Goal: Task Accomplishment & Management: Manage account settings

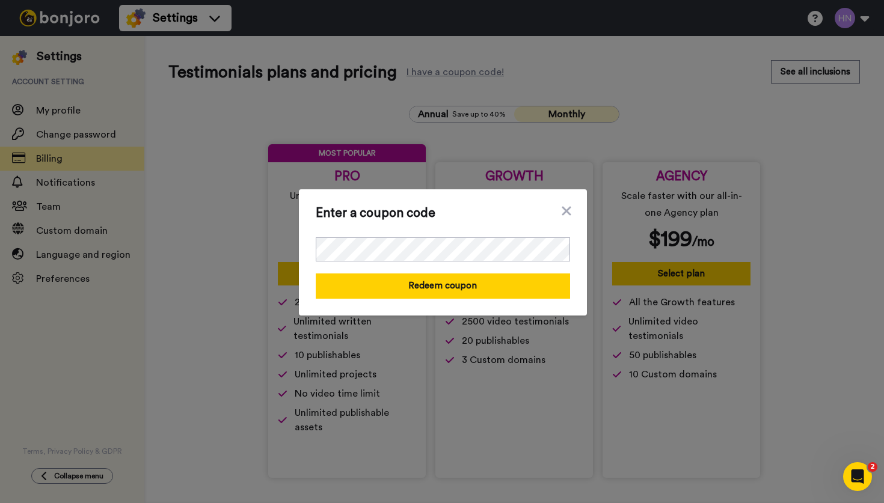
click at [564, 210] on icon at bounding box center [566, 211] width 12 height 14
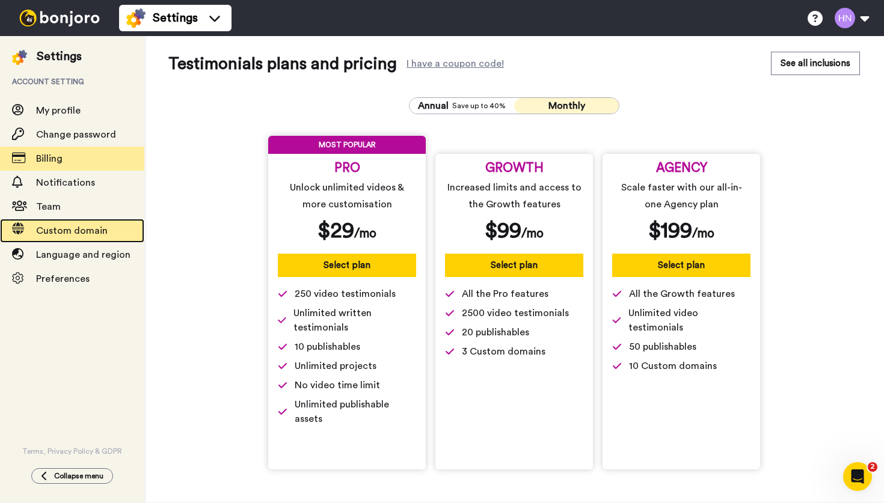
click at [66, 221] on div "Custom domain" at bounding box center [72, 231] width 144 height 24
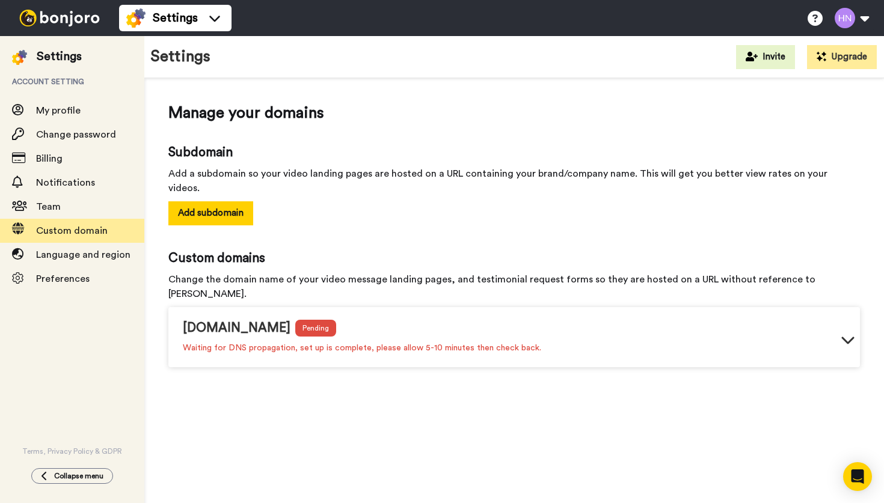
click at [845, 332] on icon at bounding box center [847, 339] width 14 height 14
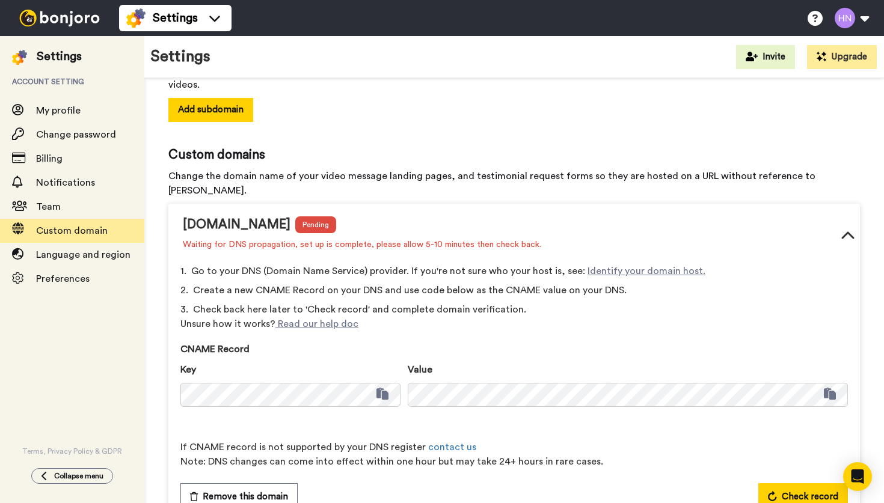
scroll to position [108, 0]
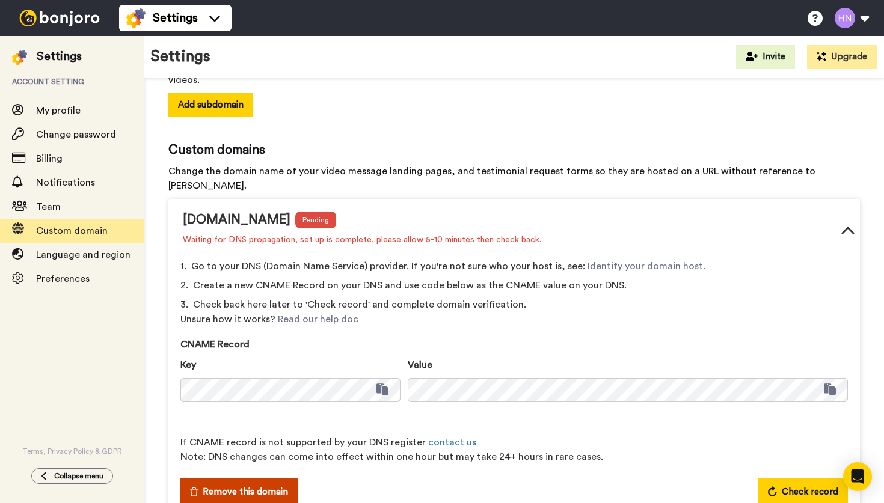
click at [282, 485] on span "Remove this domain" at bounding box center [245, 492] width 85 height 14
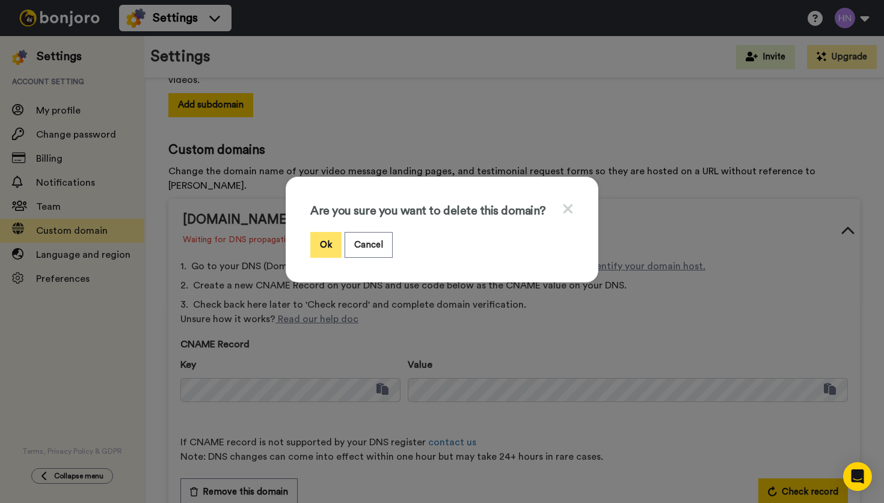
click at [326, 248] on button "Ok" at bounding box center [325, 245] width 31 height 26
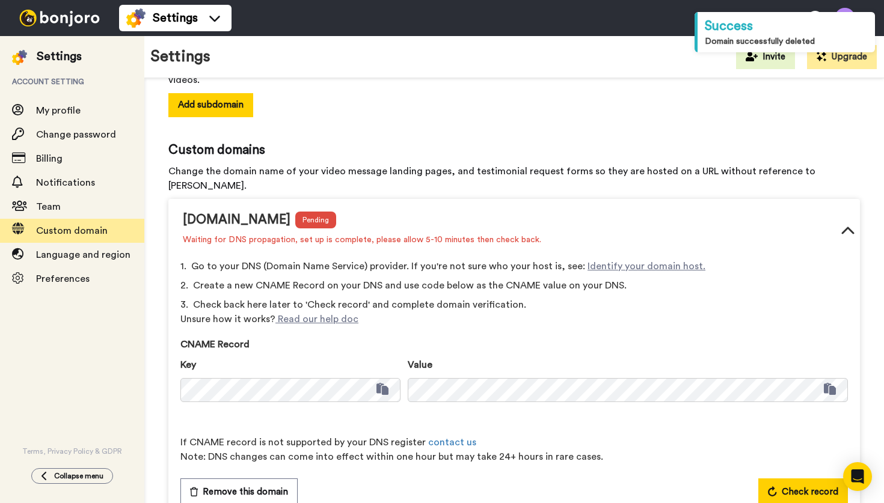
scroll to position [0, 0]
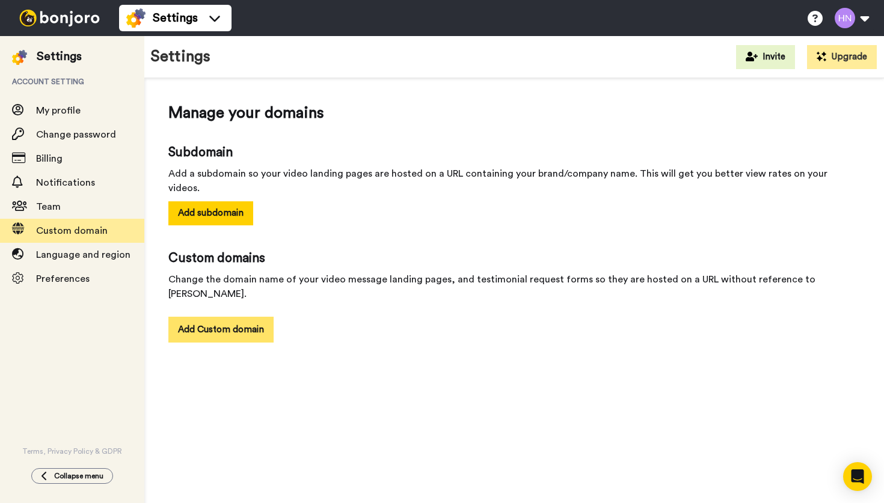
click at [243, 317] on button "Add Custom domain" at bounding box center [220, 330] width 105 height 26
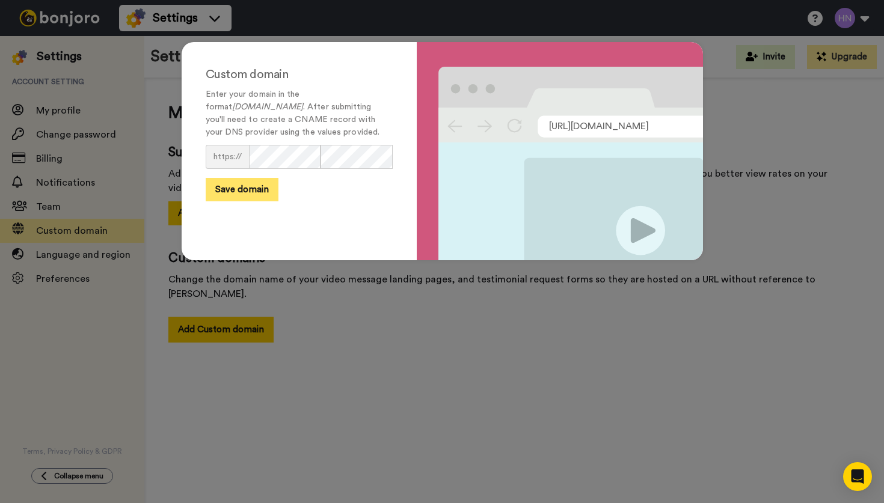
click at [258, 189] on button "Save domain" at bounding box center [242, 189] width 73 height 23
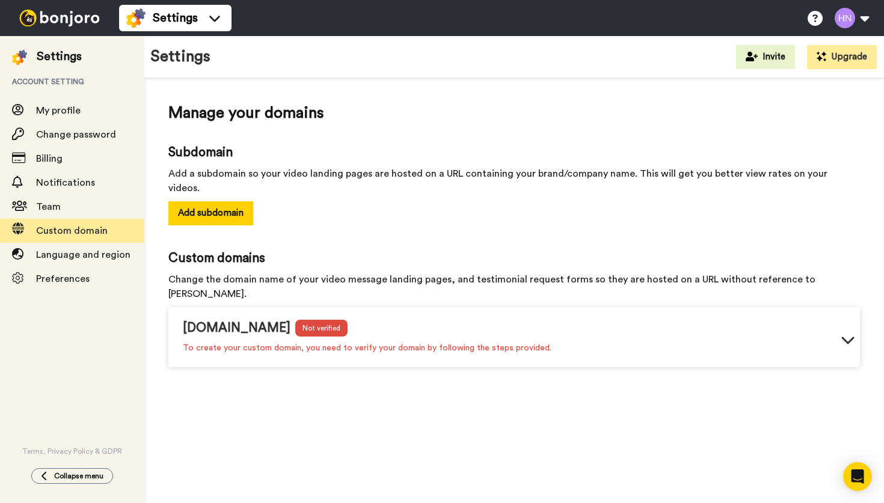
click at [846, 332] on icon at bounding box center [847, 339] width 14 height 14
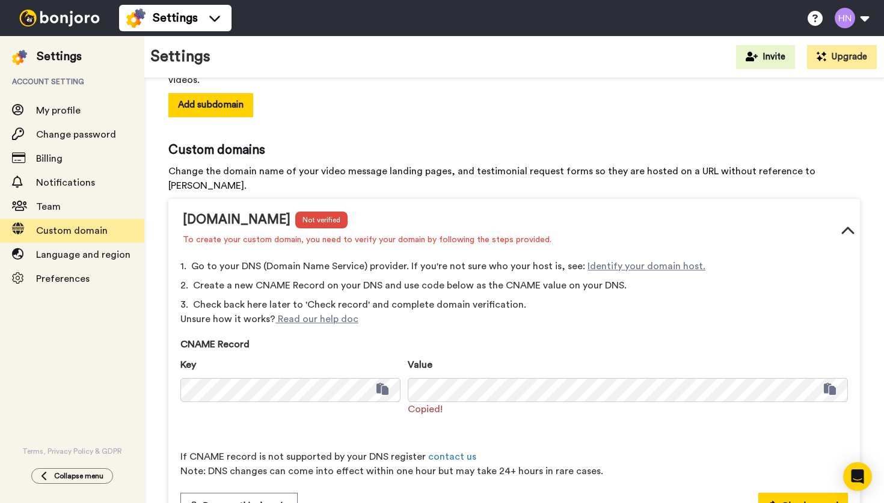
scroll to position [123, 0]
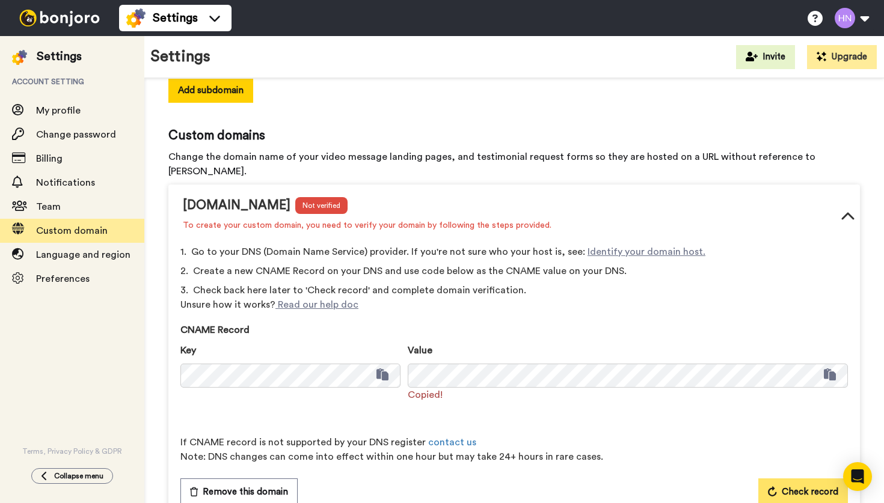
click at [784, 485] on span "Check record" at bounding box center [809, 492] width 57 height 14
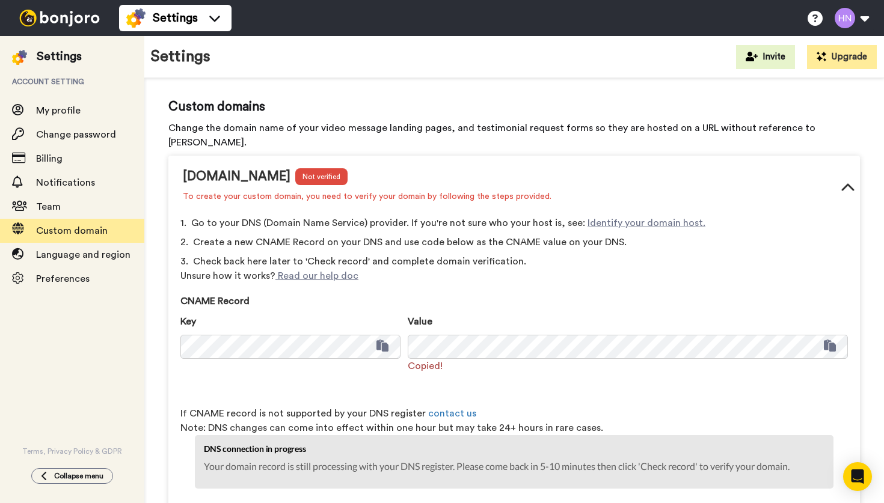
scroll to position [177, 0]
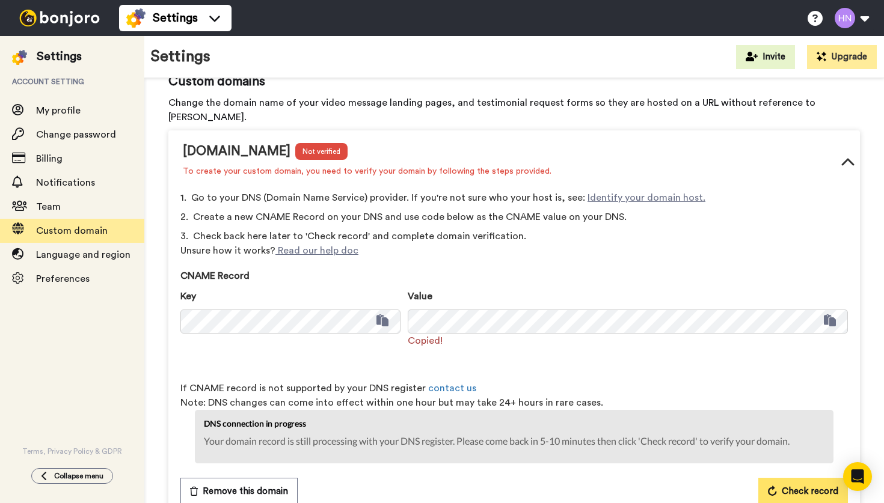
click at [781, 478] on button "Check record" at bounding box center [803, 492] width 90 height 28
click at [846, 156] on icon at bounding box center [847, 163] width 14 height 14
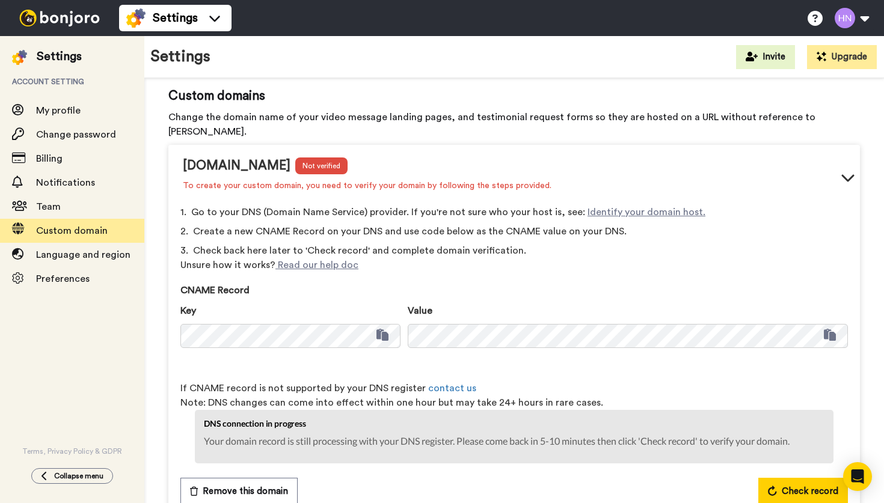
scroll to position [0, 0]
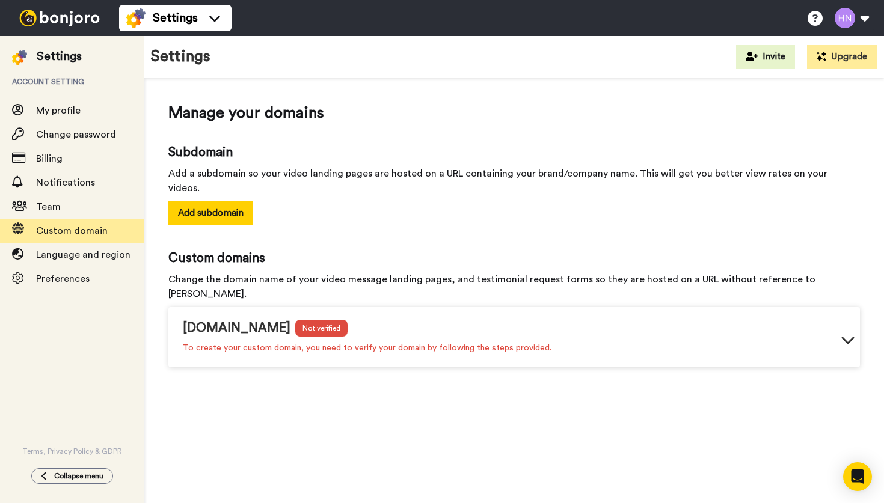
click at [845, 337] on icon at bounding box center [847, 340] width 13 height 7
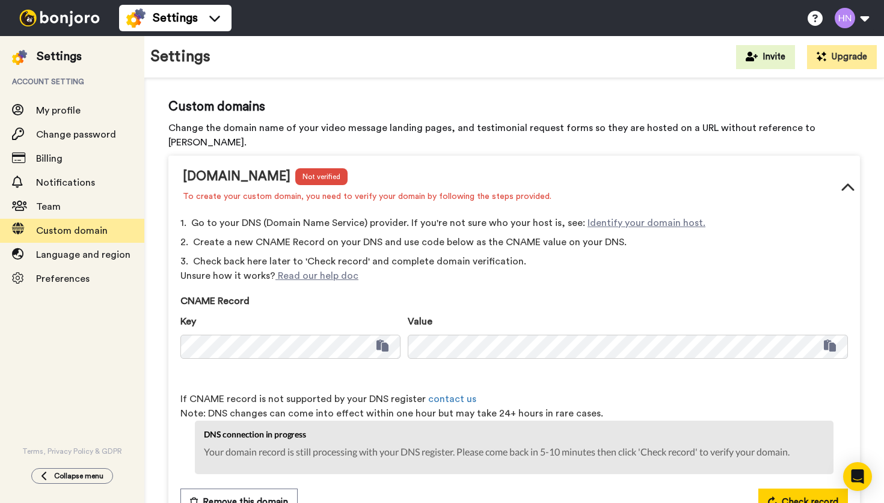
scroll to position [162, 0]
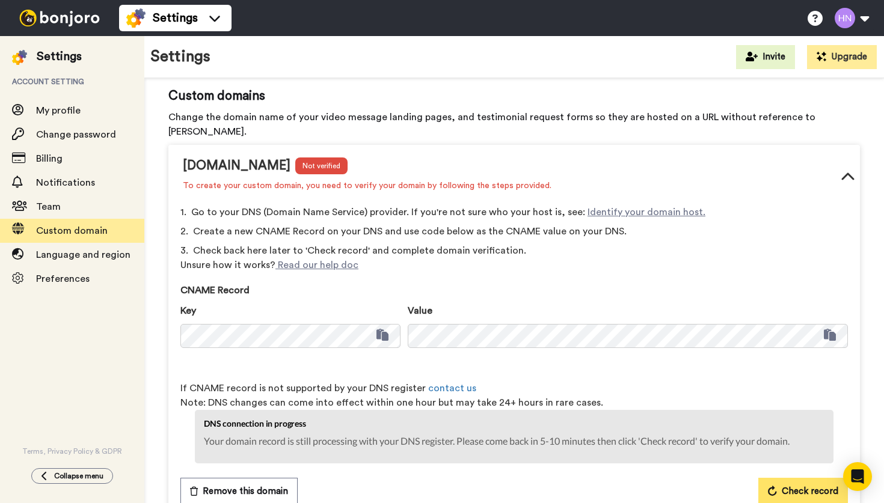
click at [800, 484] on span "Check record" at bounding box center [809, 491] width 57 height 14
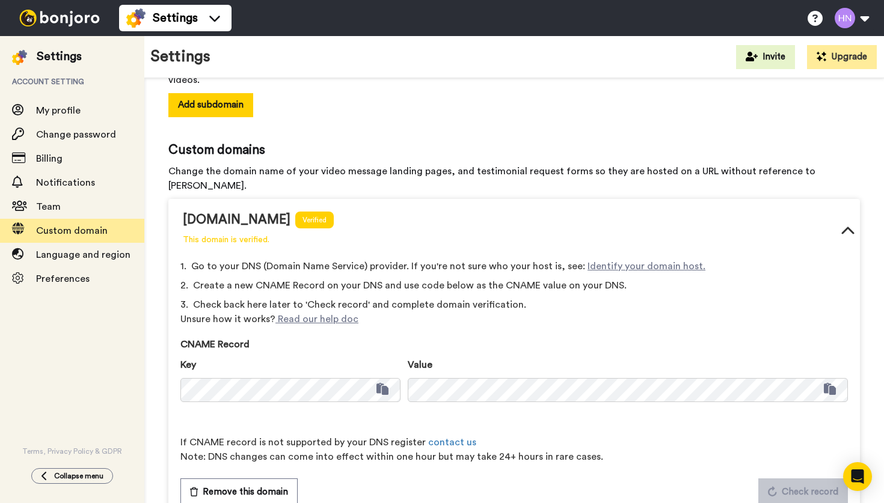
click at [848, 224] on icon at bounding box center [847, 231] width 14 height 14
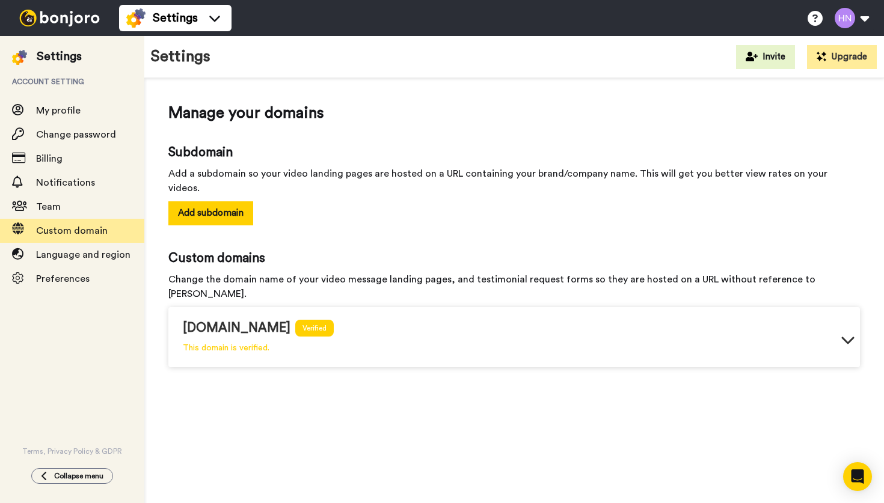
drag, startPoint x: 184, startPoint y: 302, endPoint x: 267, endPoint y: 301, distance: 83.6
click at [267, 319] on div "review.clarityadvisor.au" at bounding box center [237, 328] width 108 height 18
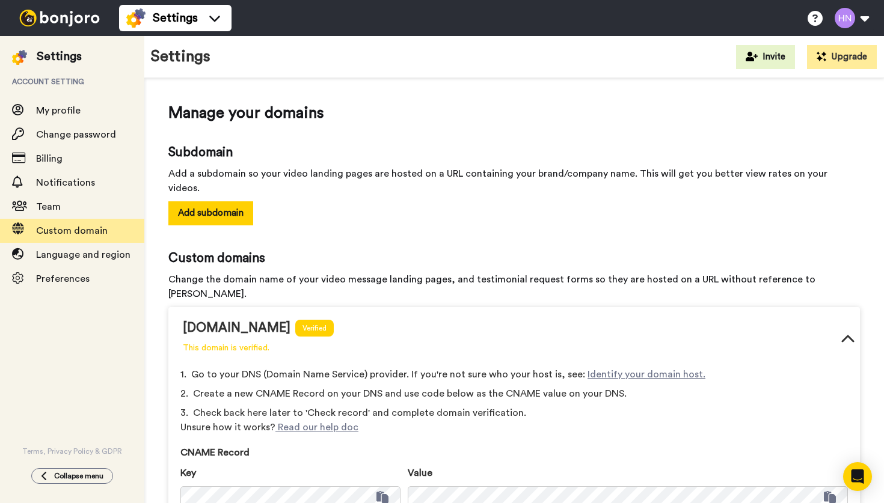
drag, startPoint x: 315, startPoint y: 301, endPoint x: 230, endPoint y: 293, distance: 85.1
click at [230, 319] on div "review.clarityadvisor.au" at bounding box center [237, 328] width 108 height 18
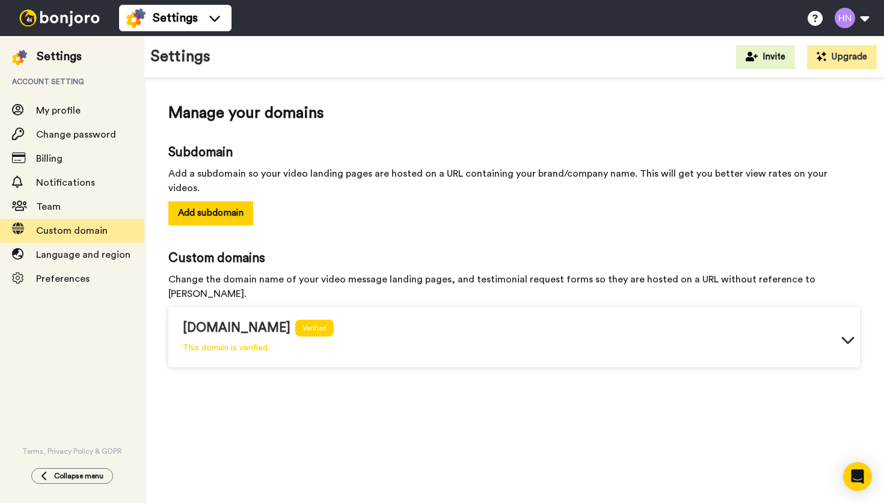
click at [847, 332] on icon at bounding box center [847, 339] width 14 height 14
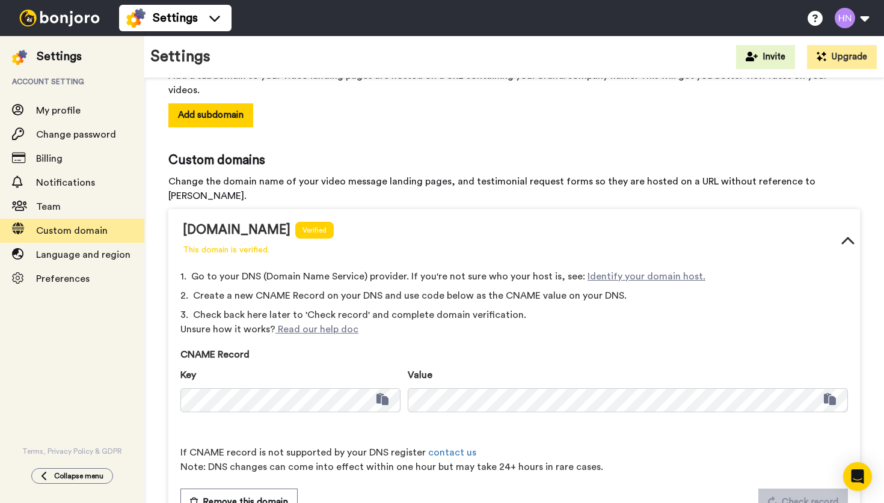
scroll to position [108, 0]
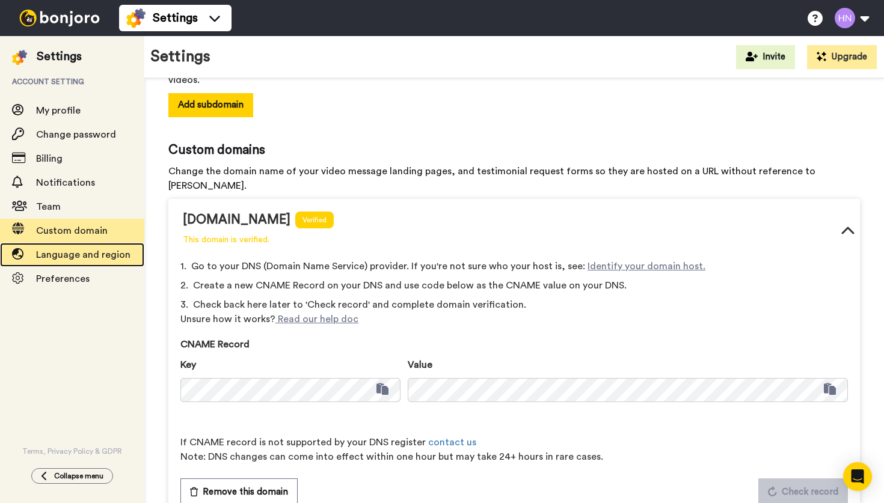
click at [72, 255] on span "Language and region" at bounding box center [83, 255] width 94 height 10
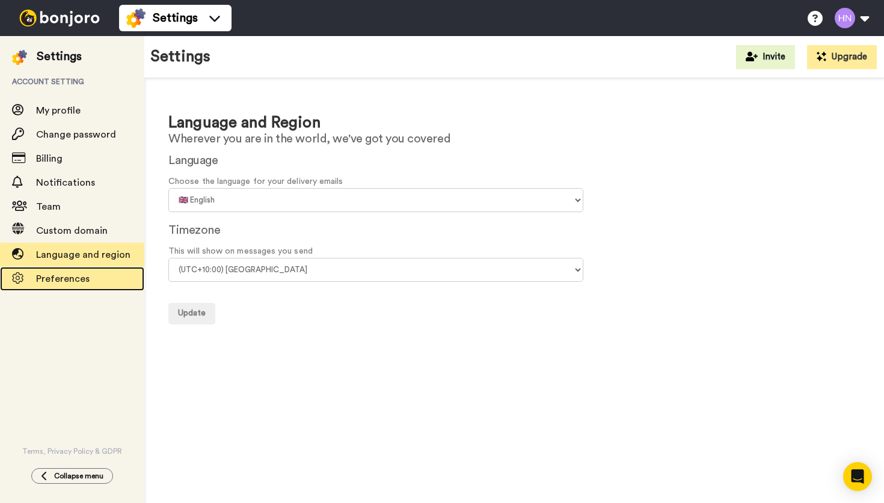
click at [66, 279] on span "Preferences" at bounding box center [62, 279] width 53 height 10
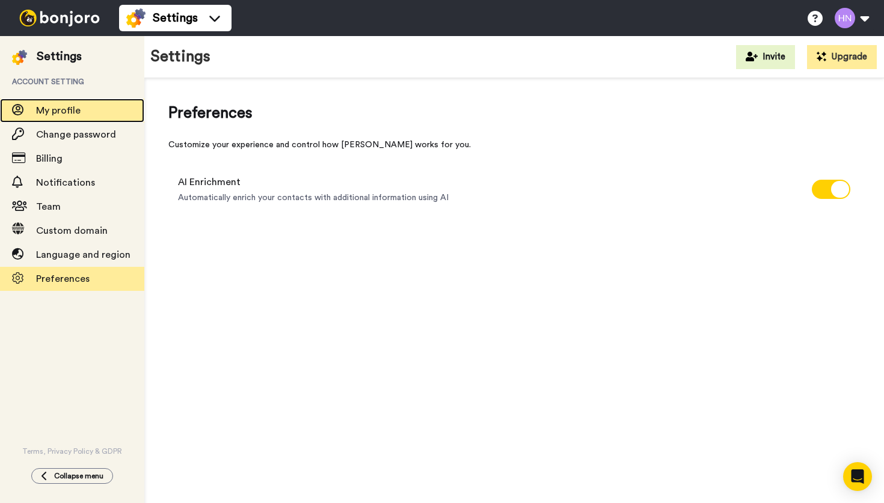
click at [58, 112] on span "My profile" at bounding box center [58, 111] width 44 height 10
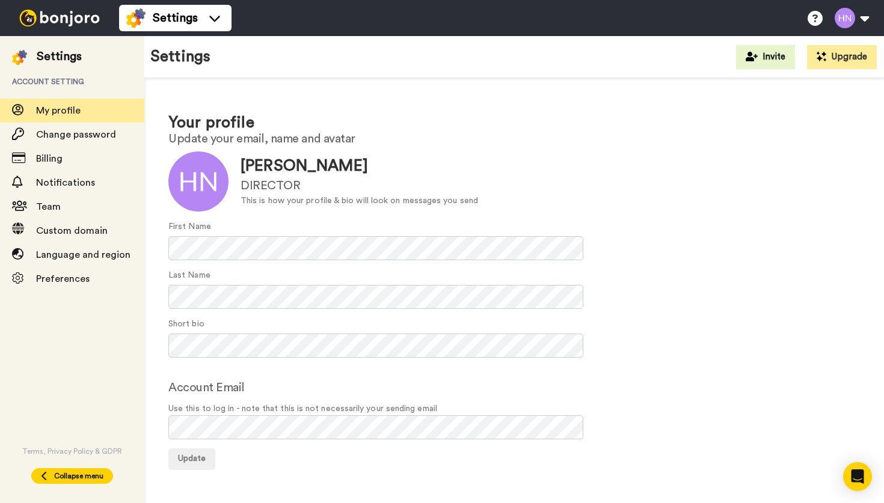
click at [65, 474] on span "Collapse menu" at bounding box center [78, 476] width 49 height 10
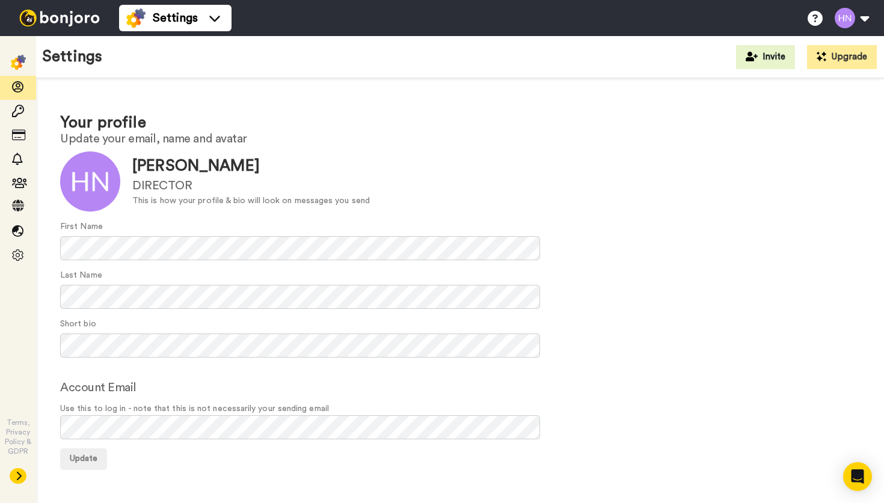
click at [20, 64] on img at bounding box center [18, 62] width 15 height 15
click at [18, 64] on img at bounding box center [18, 62] width 15 height 15
click at [57, 22] on img at bounding box center [59, 18] width 90 height 17
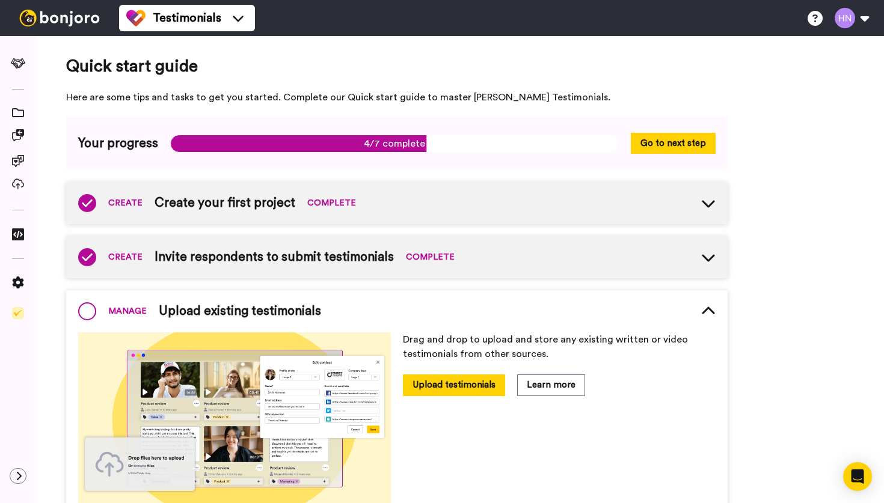
click at [340, 203] on span "COMPLETE" at bounding box center [331, 203] width 49 height 12
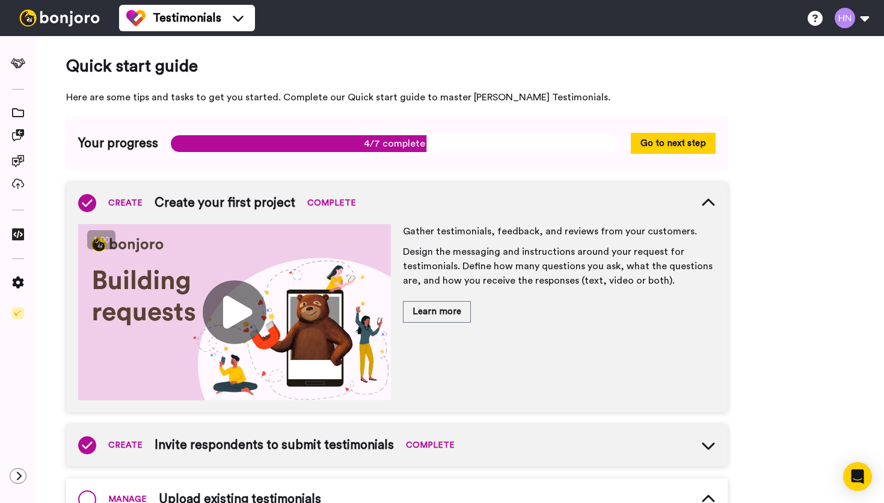
click at [340, 203] on span "COMPLETE" at bounding box center [331, 203] width 49 height 12
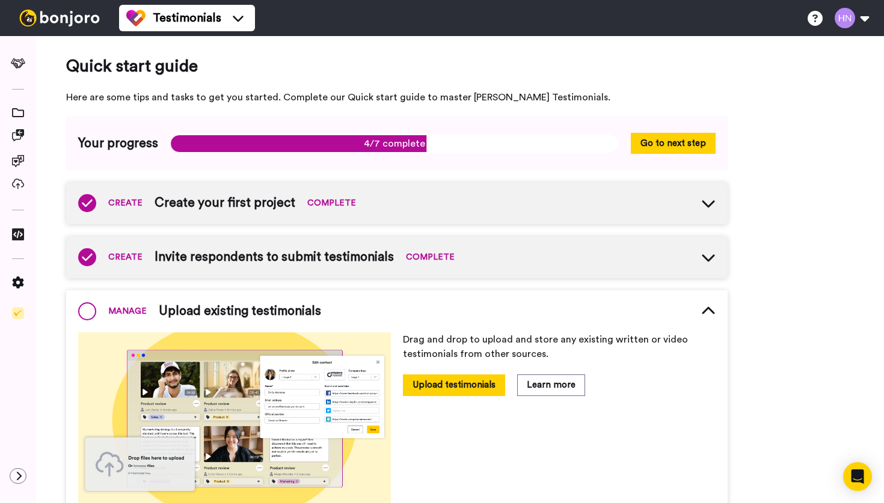
click at [707, 203] on icon at bounding box center [708, 203] width 14 height 14
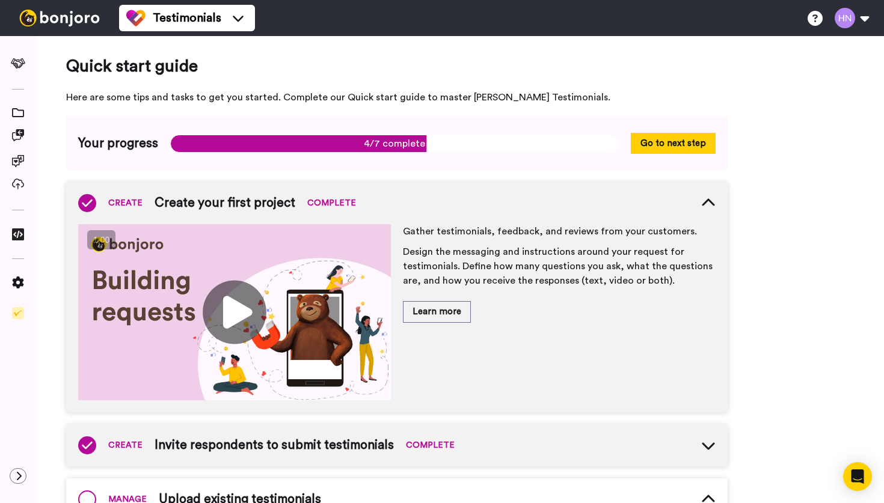
click at [322, 204] on span "COMPLETE" at bounding box center [331, 203] width 49 height 12
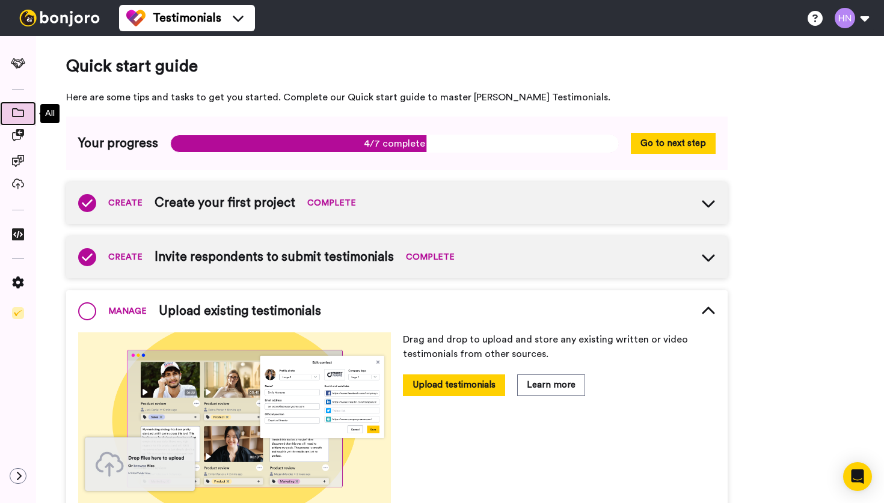
click at [25, 114] on span at bounding box center [18, 114] width 36 height 12
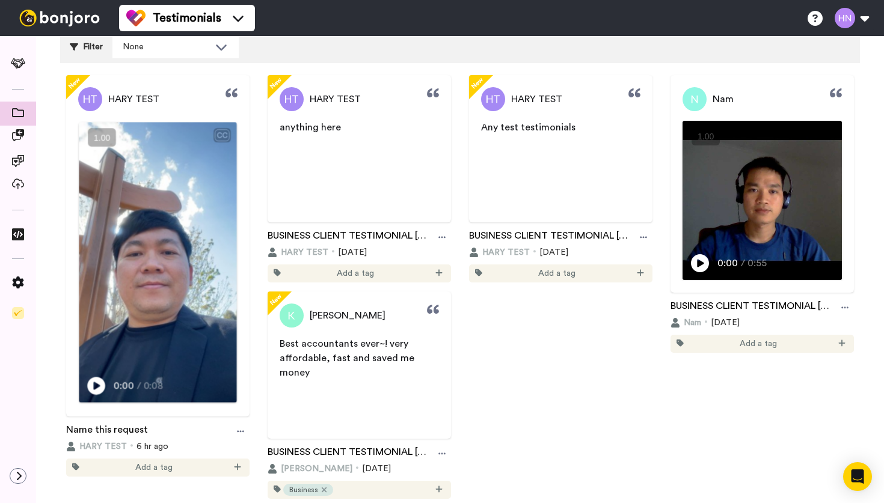
scroll to position [142, 0]
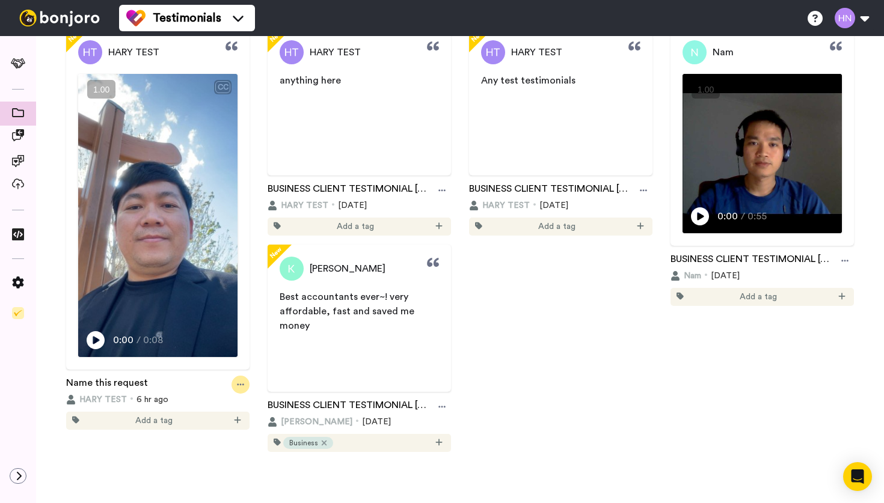
click at [239, 385] on icon at bounding box center [240, 384] width 7 height 8
click at [206, 454] on span "Delete" at bounding box center [211, 450] width 26 height 12
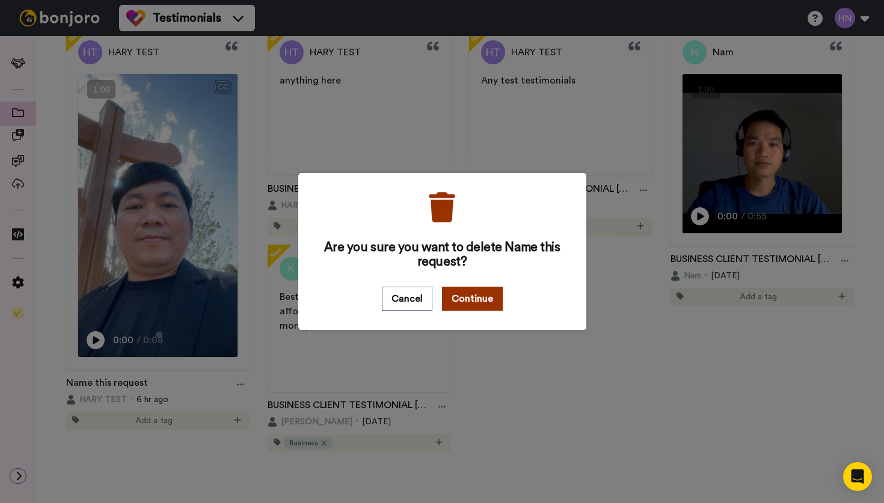
click at [463, 298] on button "Continue" at bounding box center [472, 299] width 61 height 24
click at [484, 299] on button "Continue" at bounding box center [472, 299] width 61 height 24
click at [471, 295] on button "Continue" at bounding box center [472, 299] width 61 height 24
click at [418, 301] on button "Cancel" at bounding box center [407, 299] width 50 height 24
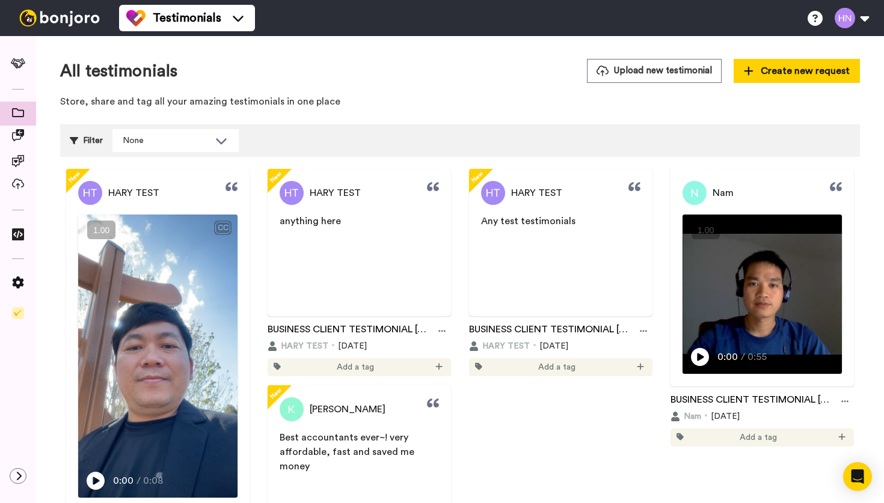
scroll to position [0, 0]
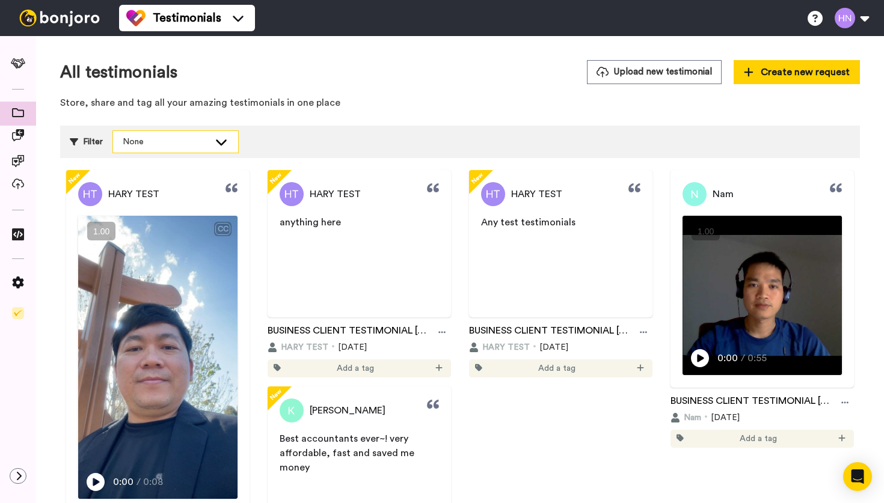
click at [210, 141] on div "None" at bounding box center [175, 142] width 125 height 22
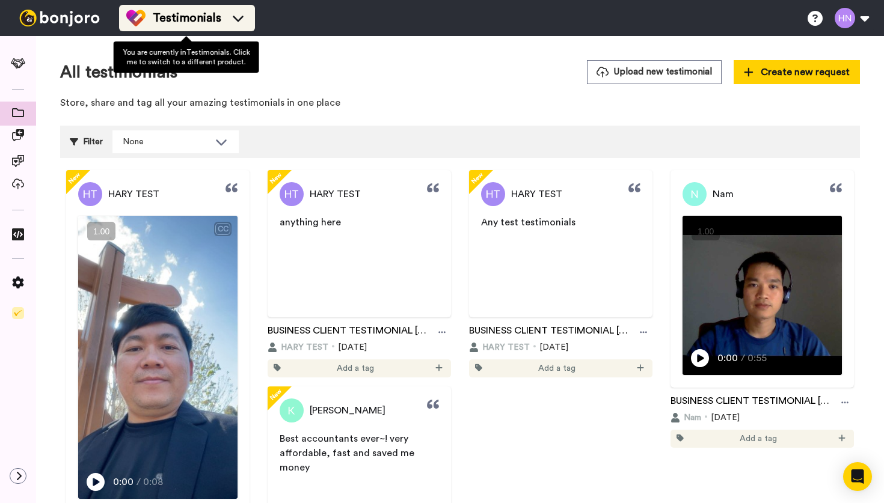
click at [201, 17] on span "Testimonials" at bounding box center [187, 18] width 69 height 17
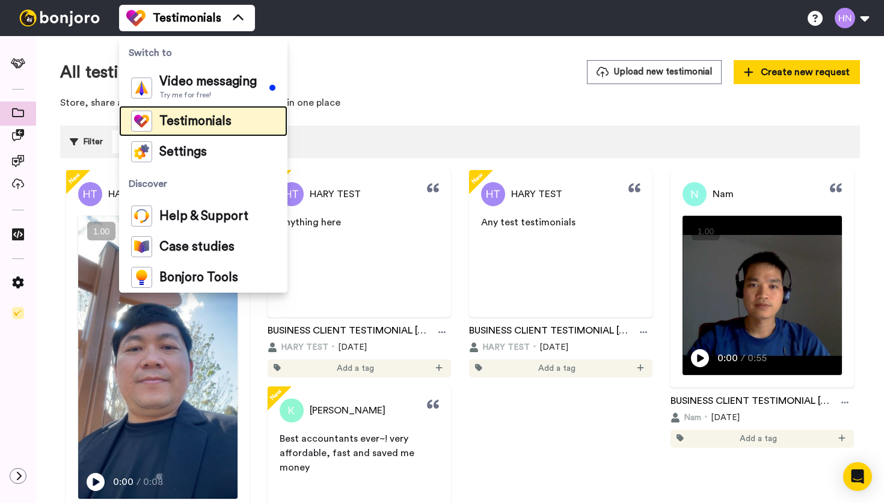
click at [194, 121] on span "Testimonials" at bounding box center [195, 121] width 72 height 12
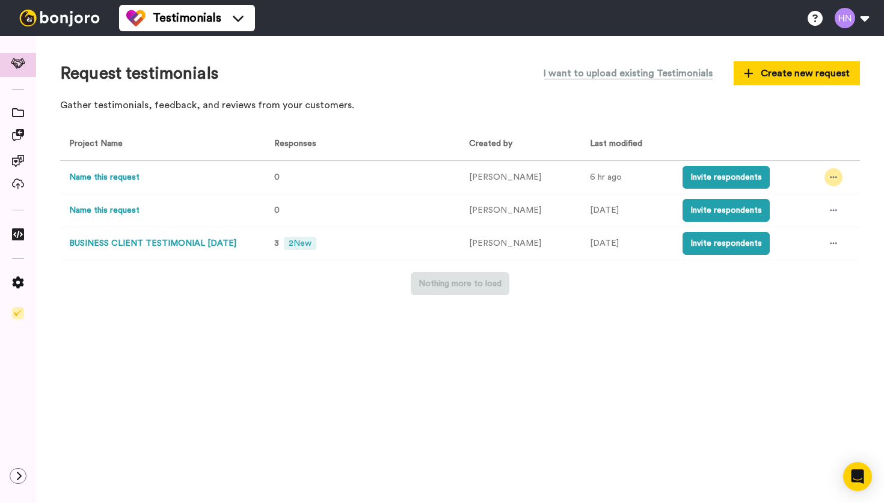
click at [829, 177] on icon at bounding box center [832, 178] width 7 height 2
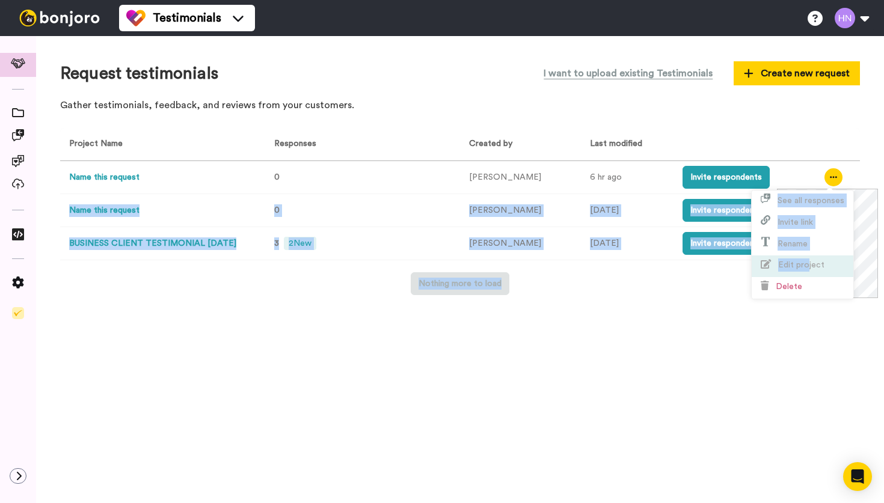
drag, startPoint x: 829, startPoint y: 177, endPoint x: 807, endPoint y: 269, distance: 94.8
click at [807, 269] on body "Testimonials Help docs Settings Request testimonials I want to upload existing …" at bounding box center [442, 251] width 884 height 503
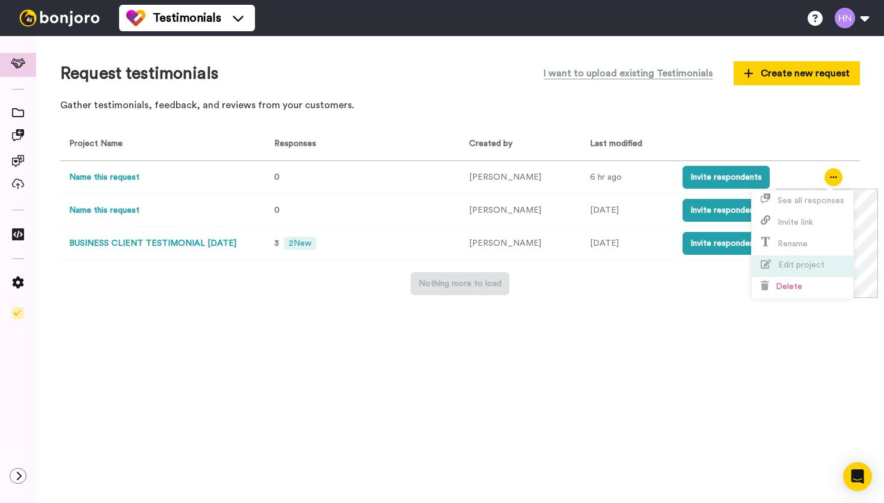
click at [810, 267] on span "Edit project" at bounding box center [801, 265] width 46 height 8
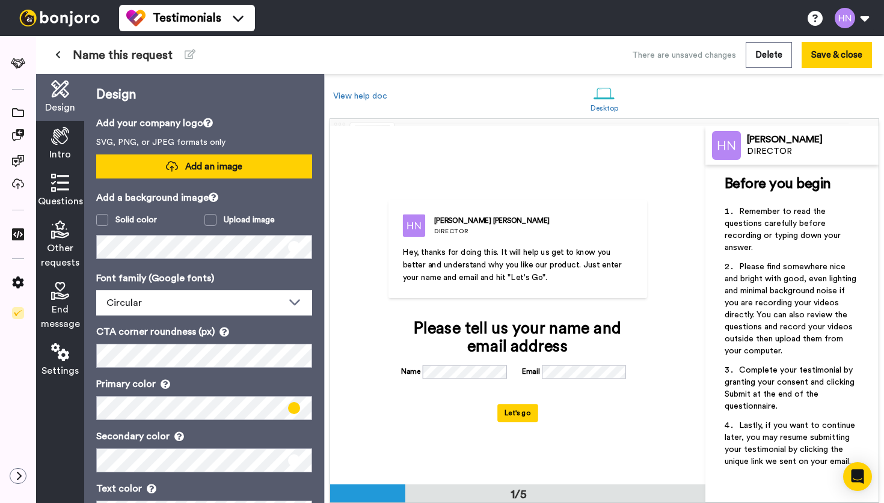
click at [188, 166] on span "Add an image" at bounding box center [213, 166] width 57 height 13
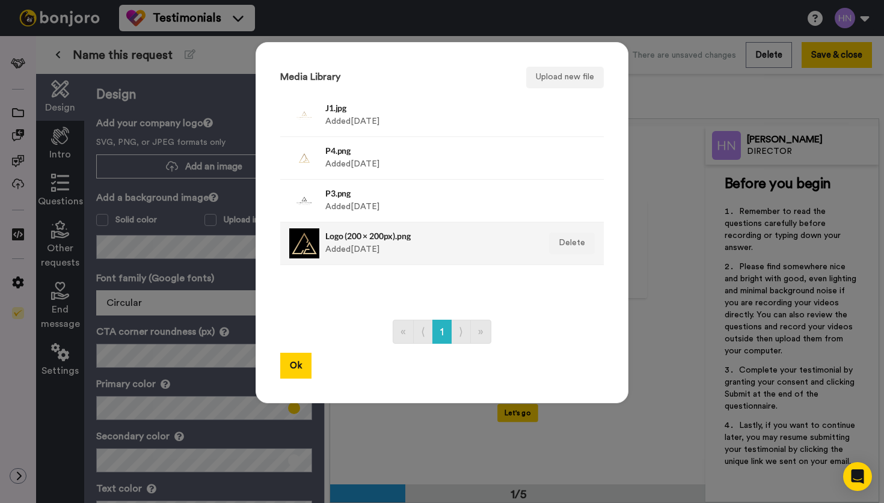
click at [318, 239] on div at bounding box center [304, 243] width 30 height 30
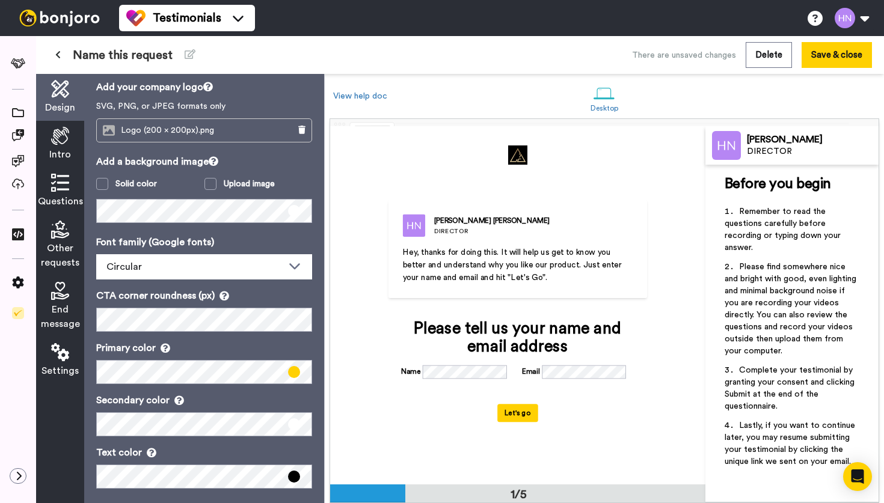
scroll to position [46, 0]
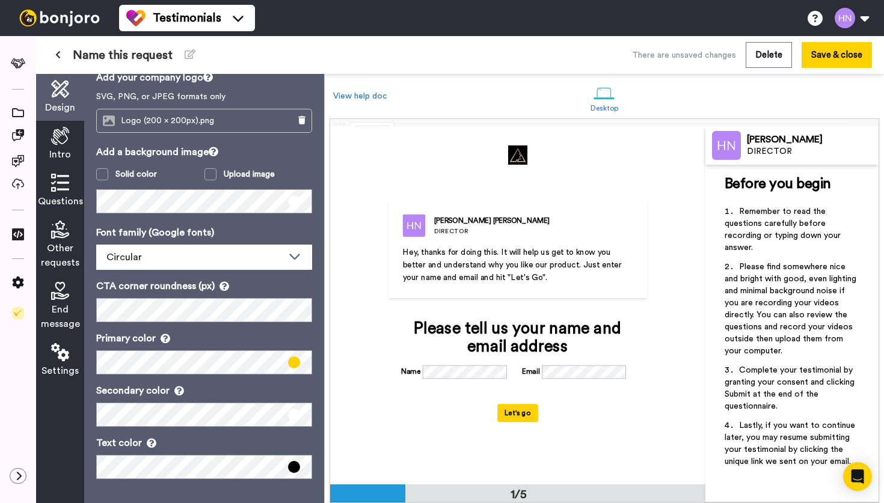
click at [511, 255] on span "Hey, thanks for doing this. It will help us get to know you better and understa…" at bounding box center [513, 265] width 221 height 34
click at [458, 233] on div "DIRECTOR" at bounding box center [491, 231] width 115 height 9
click at [59, 144] on icon at bounding box center [60, 136] width 18 height 18
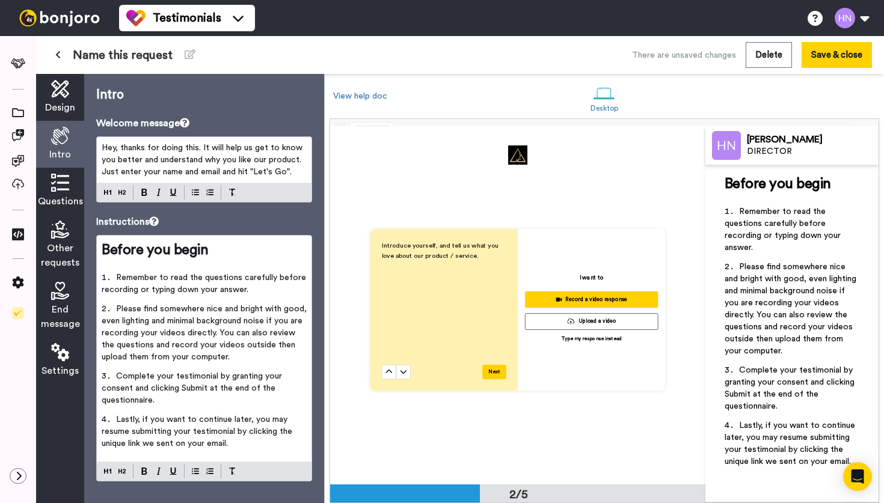
scroll to position [0, 0]
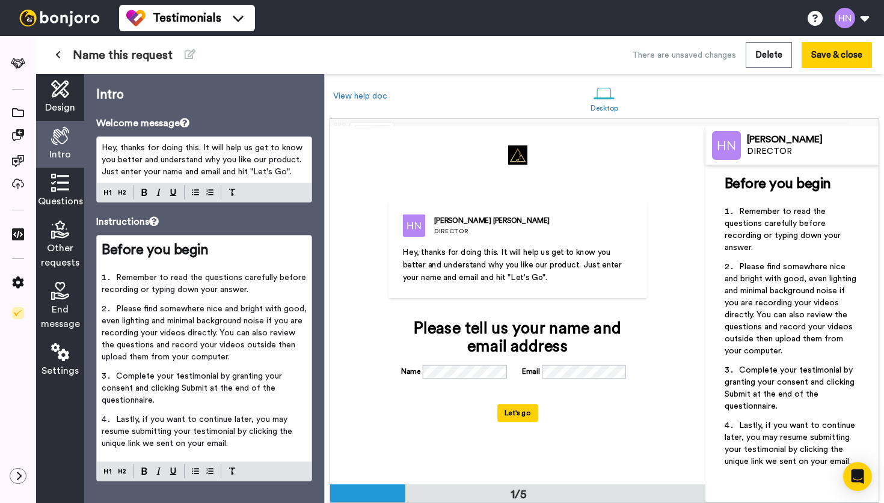
click at [496, 270] on p "Hey, thanks for doing this. It will help us get to know you better and understa…" at bounding box center [518, 265] width 230 height 38
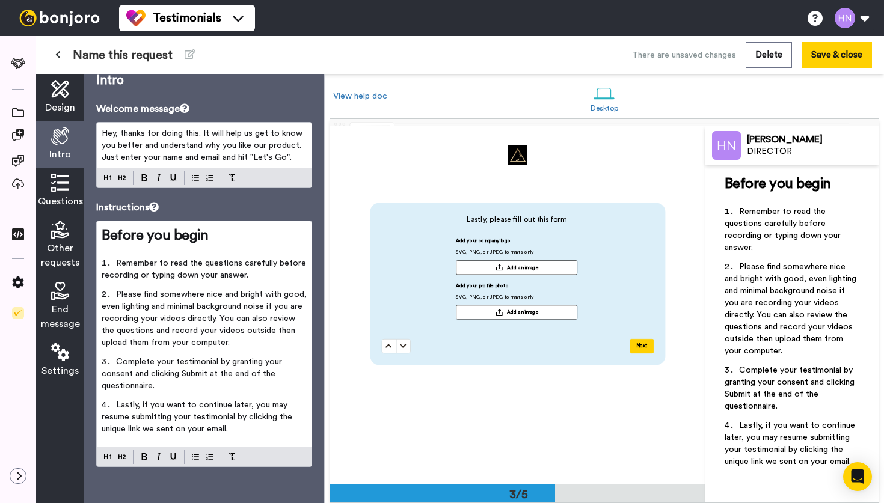
scroll to position [730, 0]
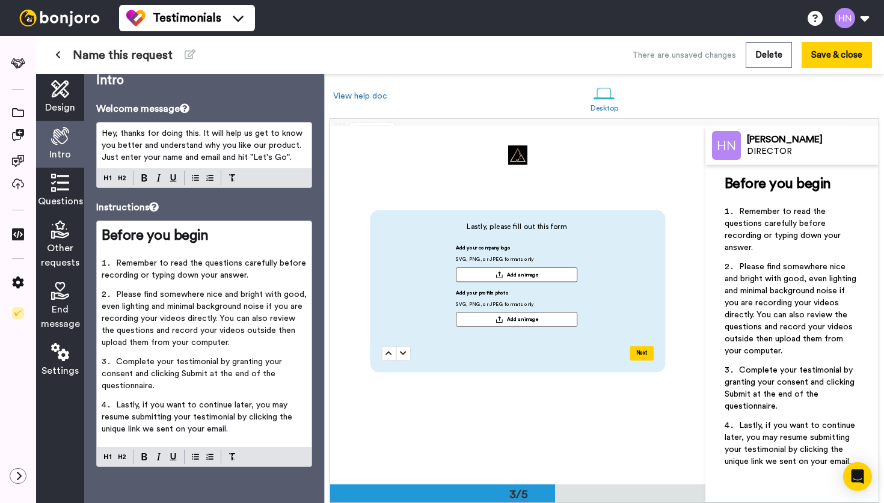
click at [263, 336] on li "Please find somewhere nice and bright with good, even lighting and minimal back…" at bounding box center [204, 322] width 205 height 67
click at [64, 187] on icon at bounding box center [60, 183] width 18 height 18
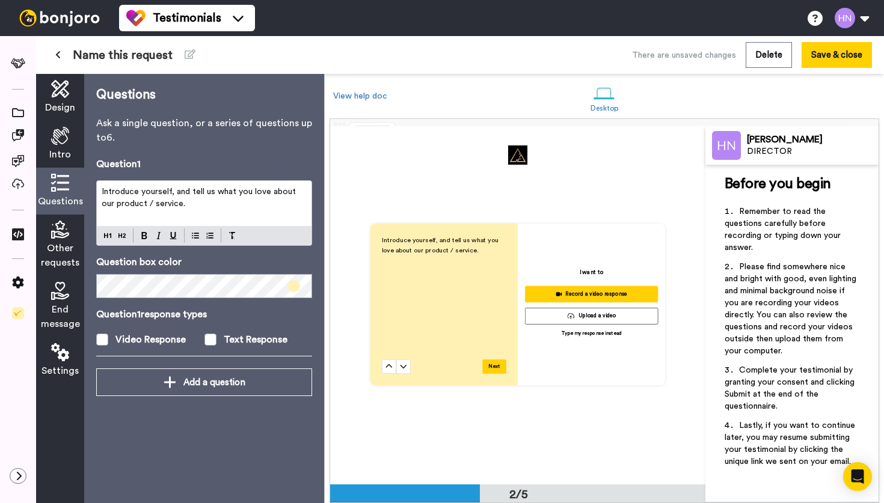
scroll to position [358, 0]
click at [118, 206] on span "Introduce yourself, and tell us what you love about our product / service." at bounding box center [200, 198] width 197 height 20
click at [109, 206] on span "Introduce yourself, and tell us what you love about our / service." at bounding box center [200, 198] width 197 height 20
click at [212, 338] on span at bounding box center [210, 340] width 12 height 12
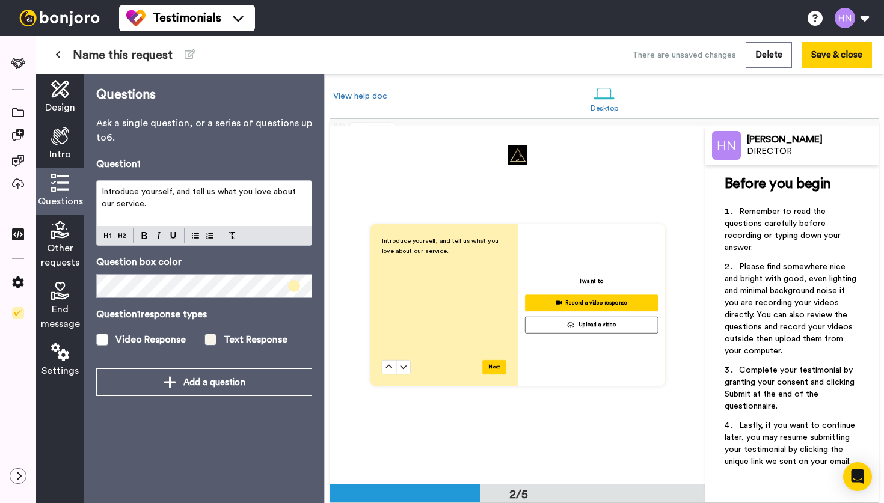
click at [212, 338] on span at bounding box center [210, 340] width 12 height 12
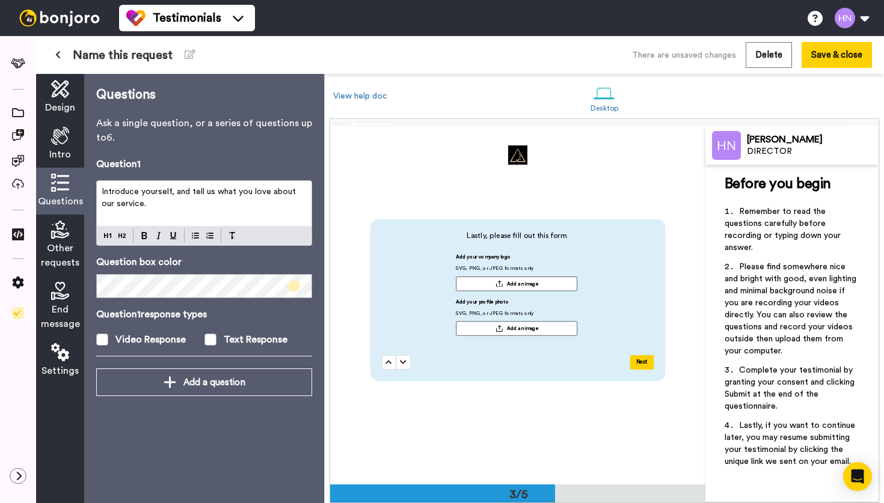
scroll to position [722, 0]
click at [56, 251] on span "Other requests" at bounding box center [60, 255] width 38 height 29
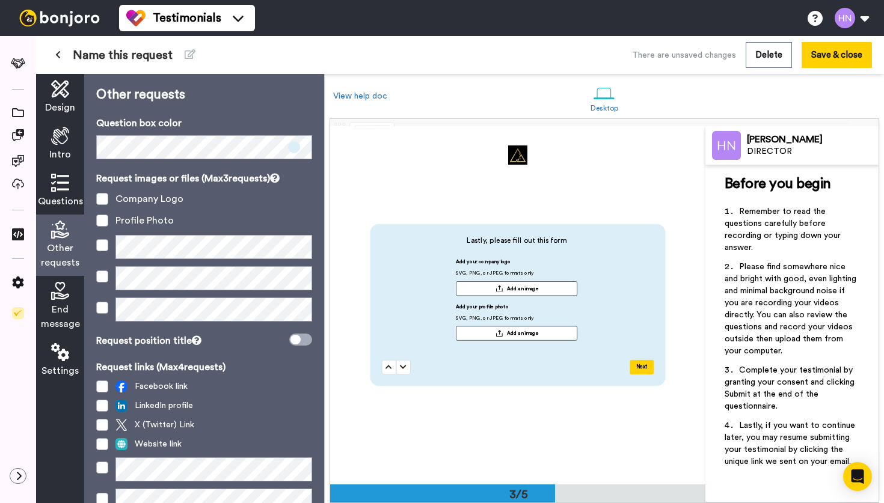
scroll to position [716, 0]
click at [105, 198] on span at bounding box center [102, 199] width 12 height 12
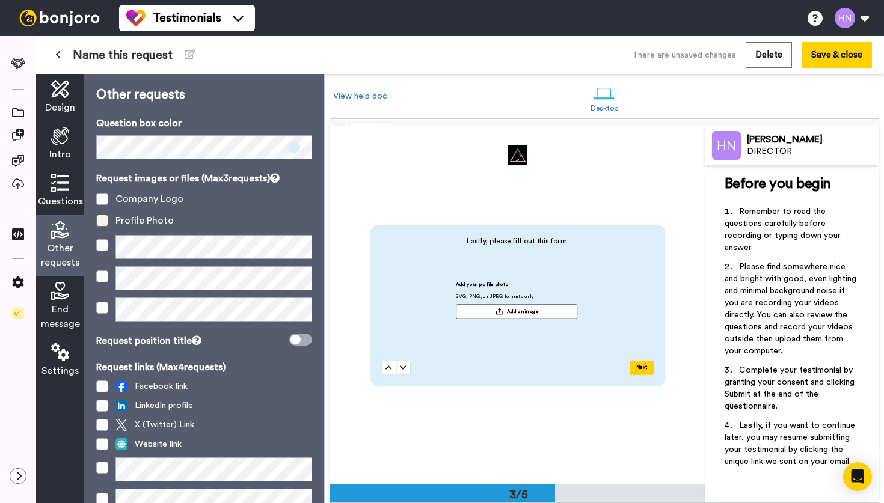
click at [103, 221] on span at bounding box center [102, 221] width 12 height 12
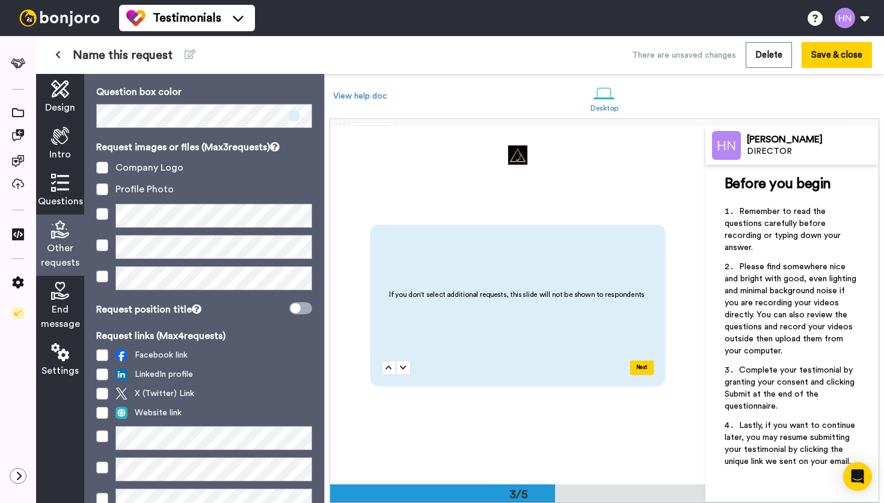
scroll to position [115, 0]
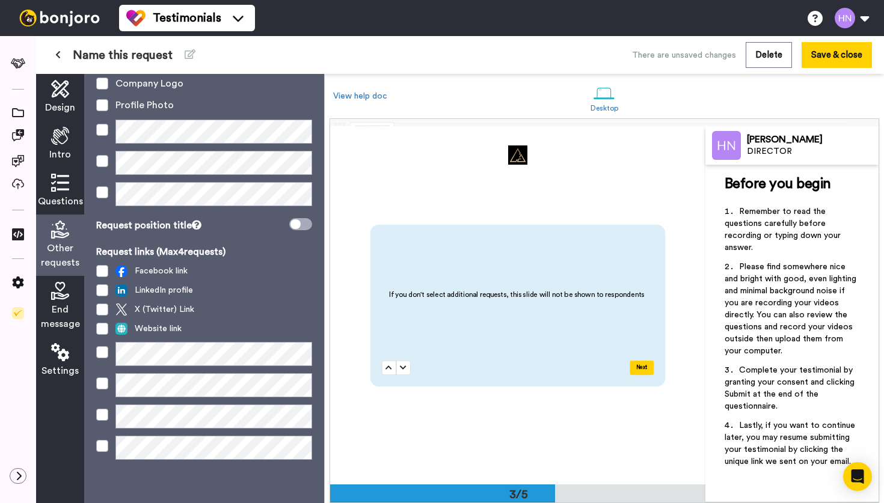
click at [59, 296] on icon at bounding box center [60, 291] width 18 height 18
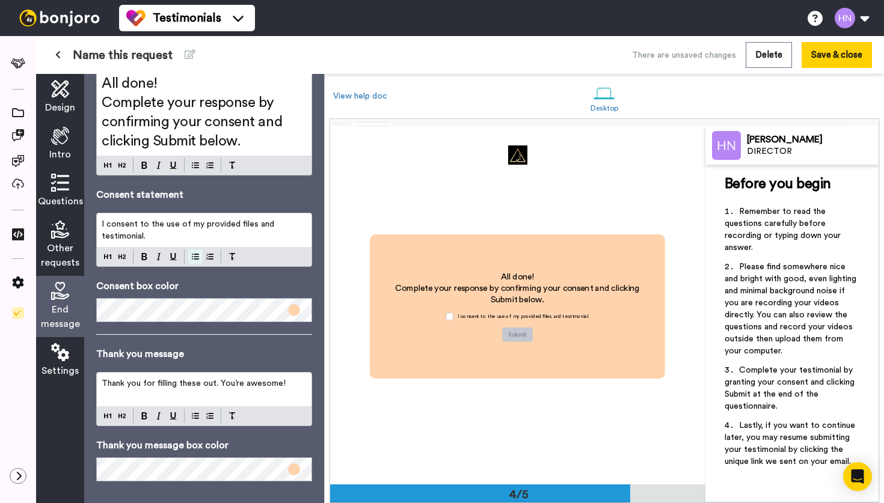
scroll to position [87, 0]
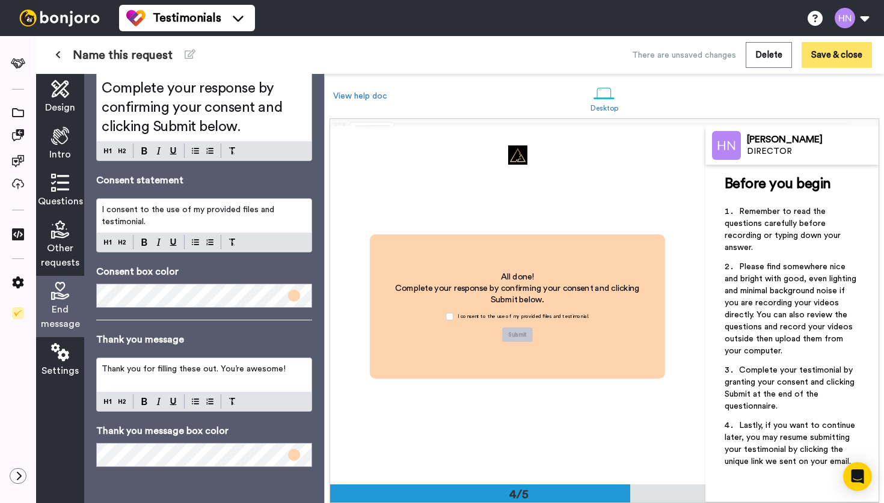
click at [822, 47] on button "Save & close" at bounding box center [836, 55] width 70 height 26
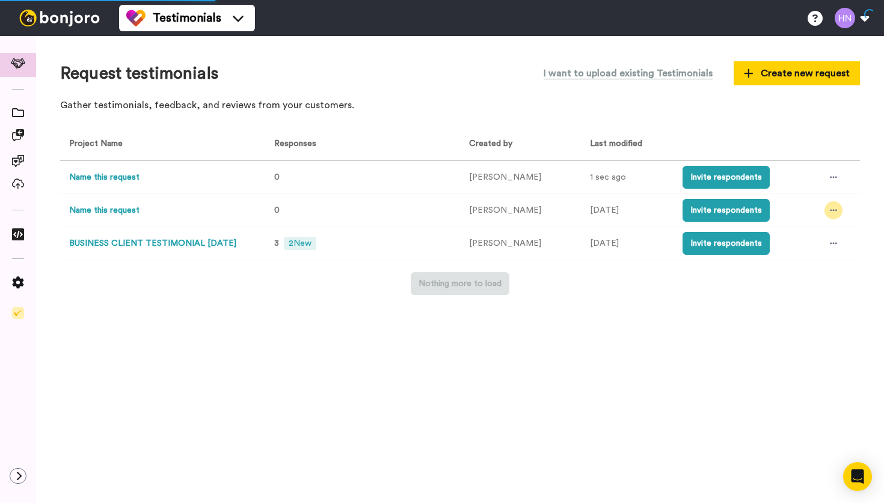
click at [829, 210] on icon at bounding box center [832, 210] width 7 height 8
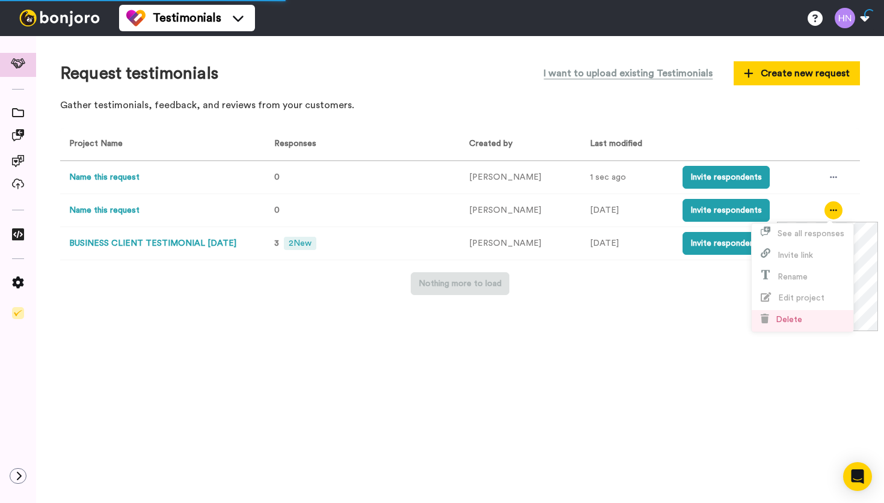
click at [787, 323] on span "Delete" at bounding box center [788, 320] width 26 height 8
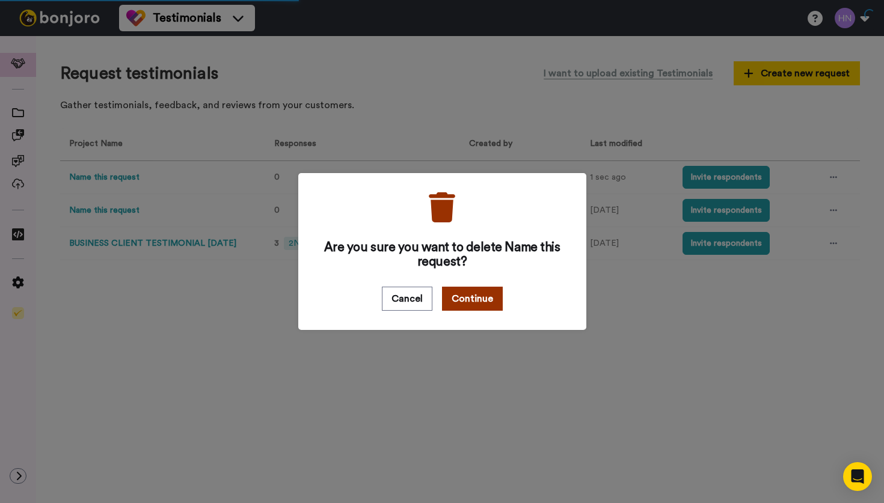
click at [483, 294] on button "Continue" at bounding box center [472, 299] width 61 height 24
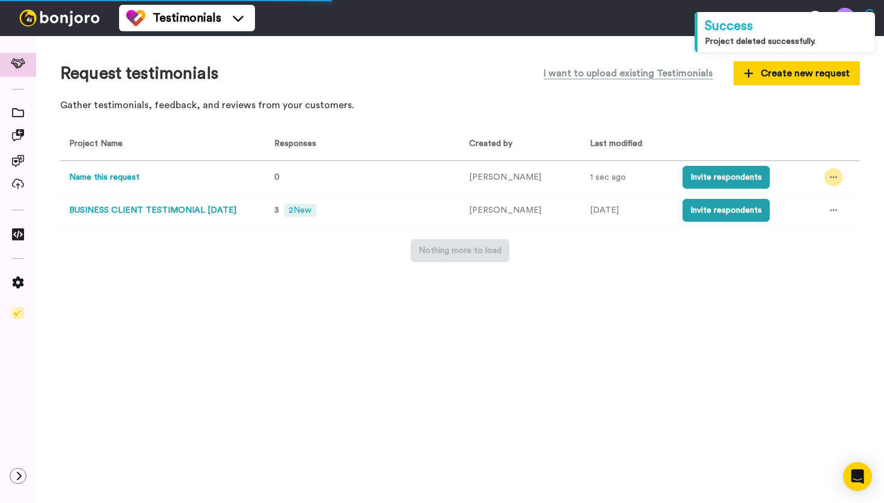
click at [829, 176] on icon at bounding box center [832, 177] width 7 height 8
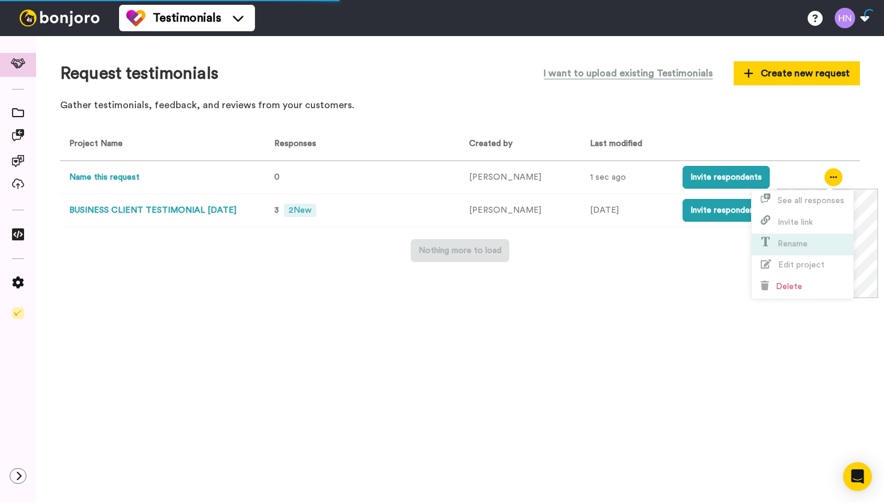
click at [789, 240] on span "Rename" at bounding box center [792, 244] width 30 height 8
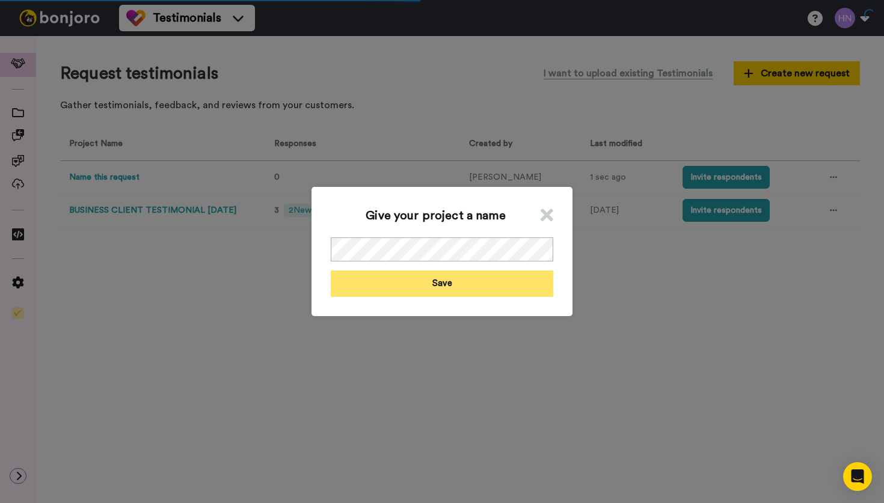
click at [453, 281] on button "Save" at bounding box center [442, 283] width 222 height 26
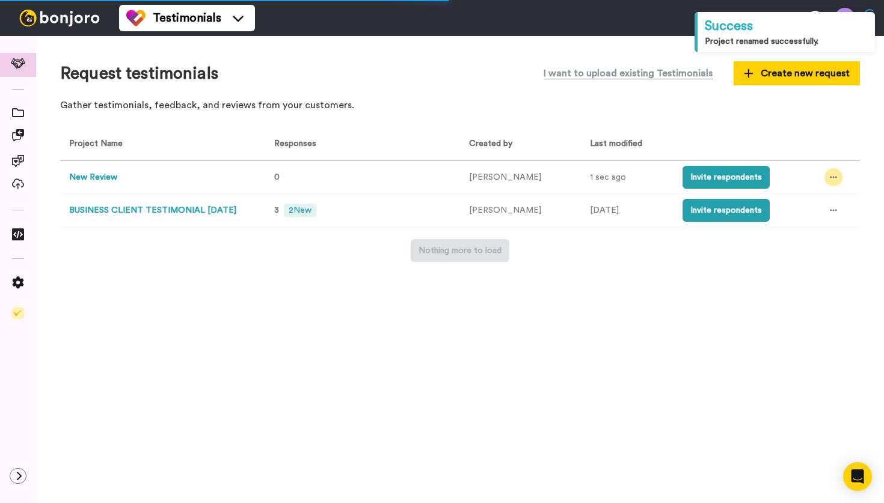
click at [829, 177] on icon at bounding box center [832, 178] width 7 height 2
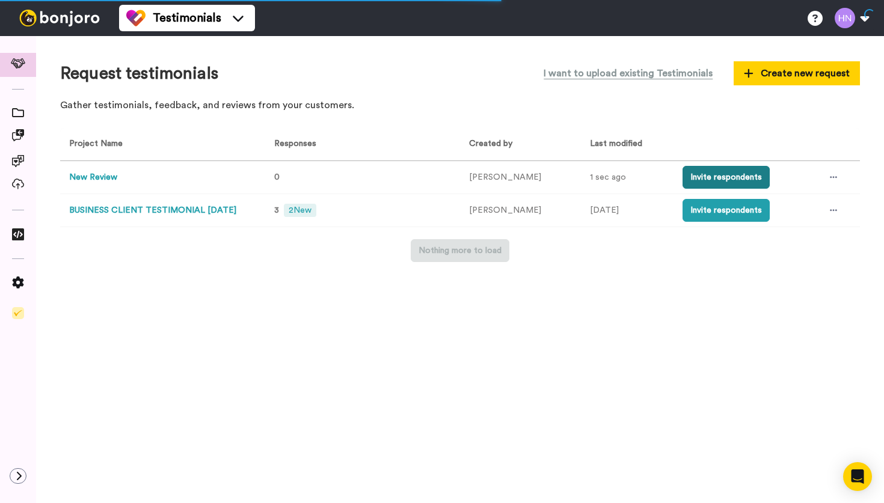
click at [709, 175] on button "Invite respondents" at bounding box center [725, 177] width 87 height 23
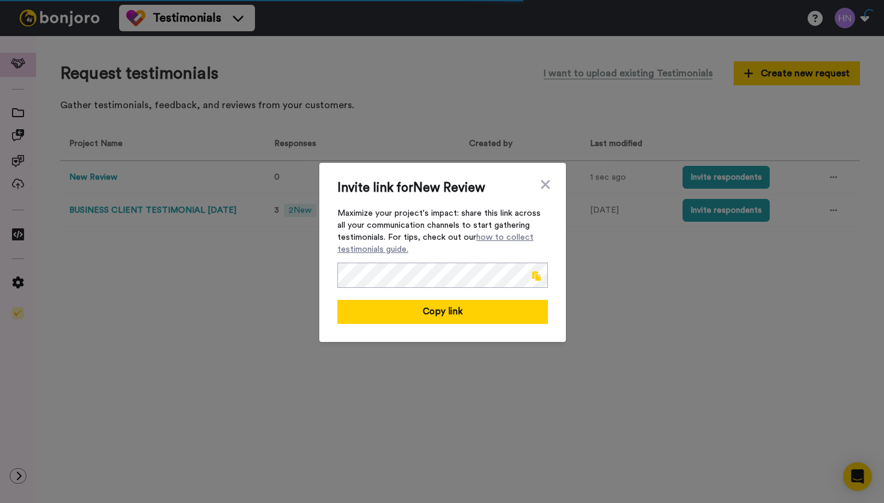
click at [534, 276] on span at bounding box center [536, 276] width 8 height 10
click at [545, 186] on icon at bounding box center [545, 184] width 12 height 14
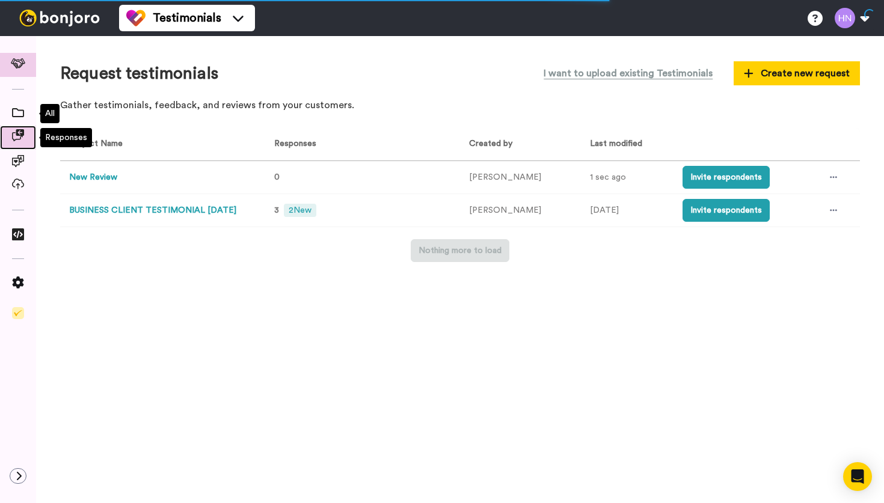
click at [20, 137] on icon at bounding box center [18, 135] width 12 height 12
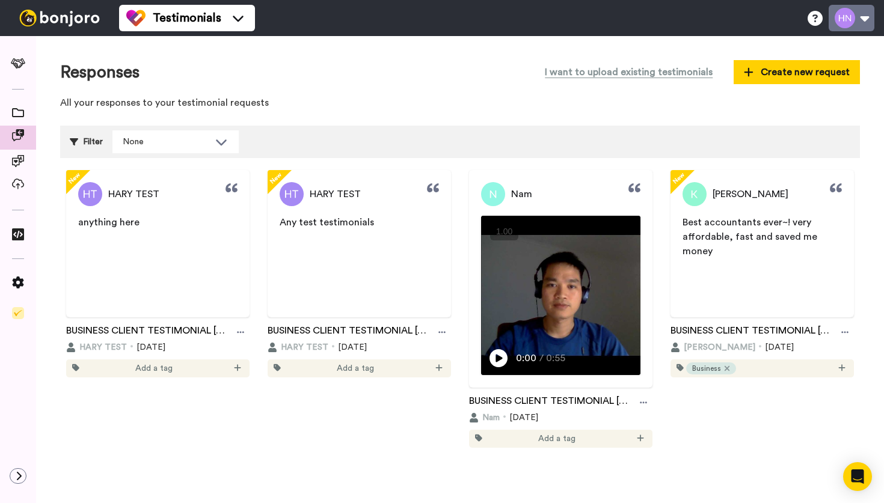
click at [842, 17] on button at bounding box center [851, 18] width 46 height 26
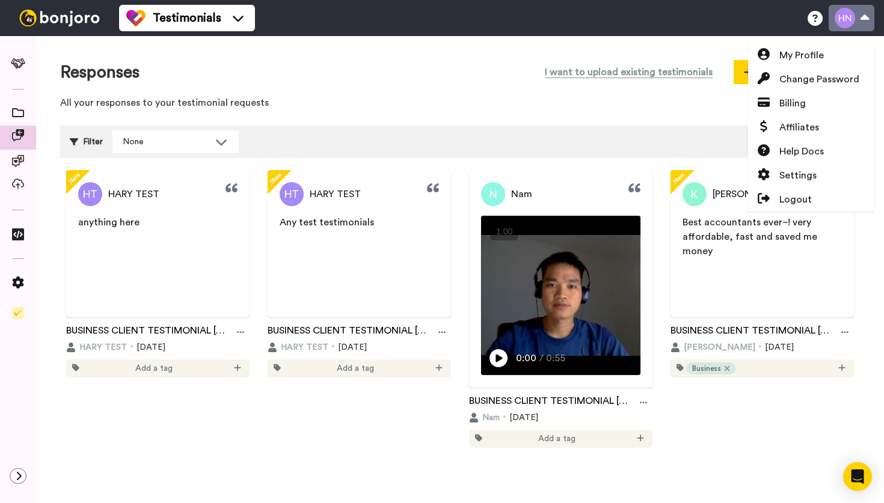
click at [842, 17] on button at bounding box center [851, 18] width 46 height 26
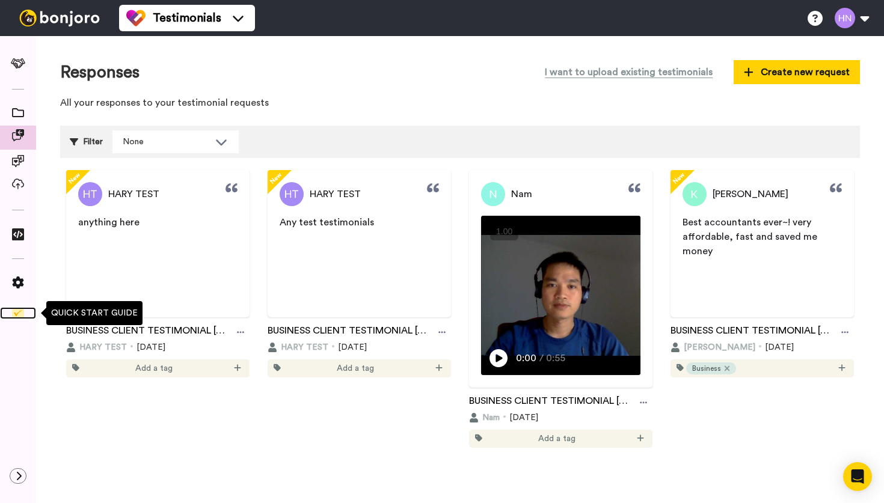
click at [22, 311] on img at bounding box center [18, 313] width 12 height 12
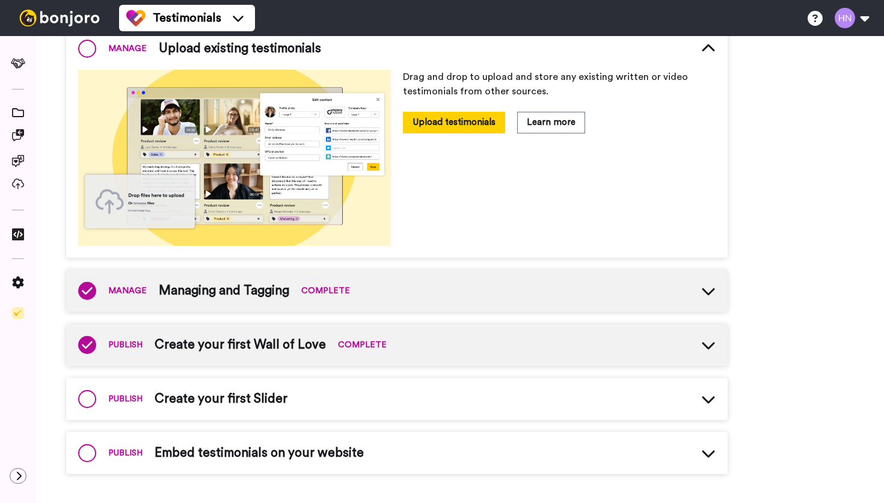
scroll to position [264, 0]
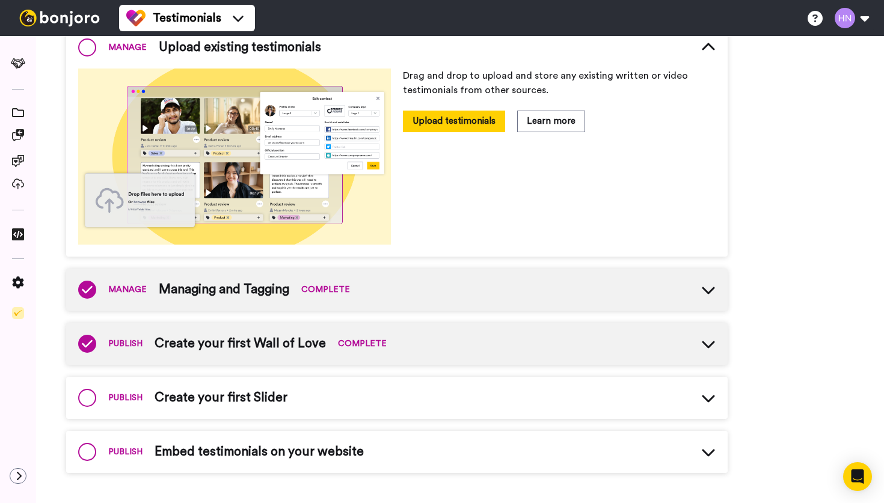
click at [245, 396] on span "Create your first Slider" at bounding box center [220, 398] width 133 height 18
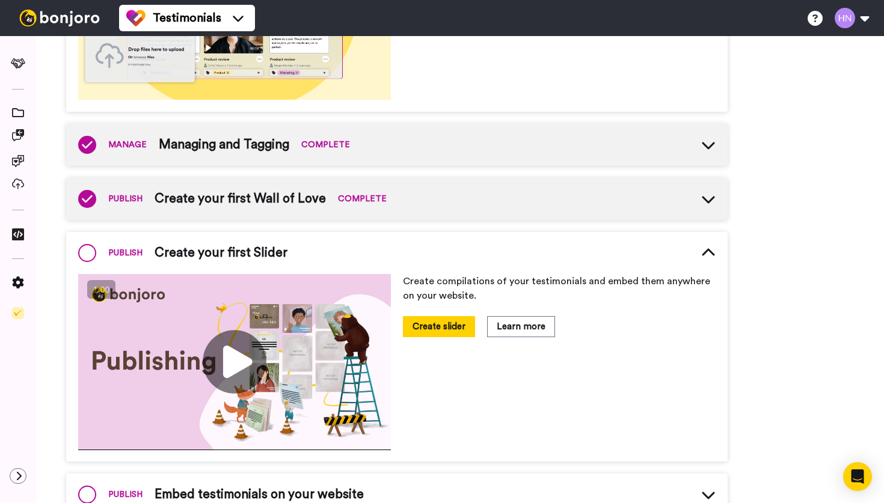
scroll to position [451, 0]
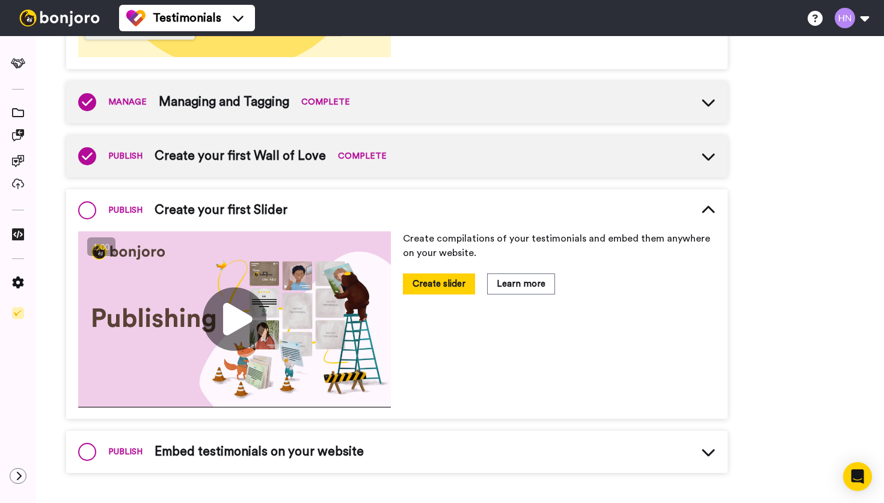
click at [252, 450] on span "Embed testimonials on your website" at bounding box center [258, 452] width 209 height 18
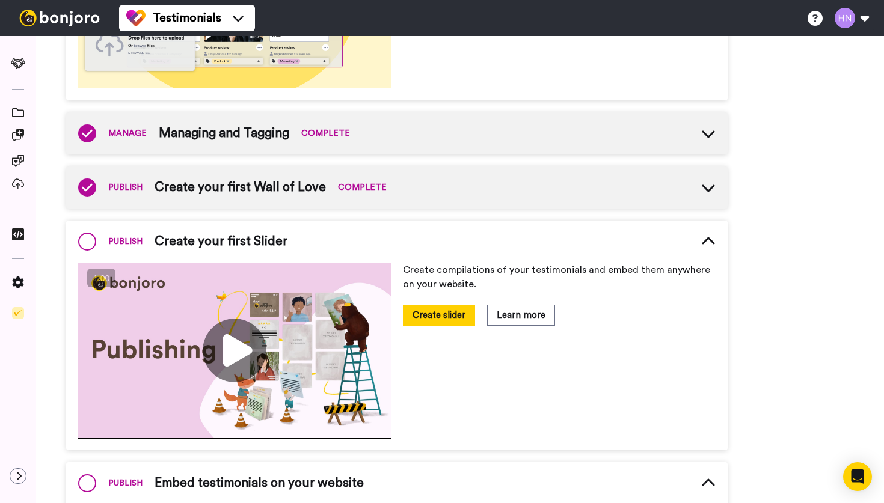
scroll to position [640, 0]
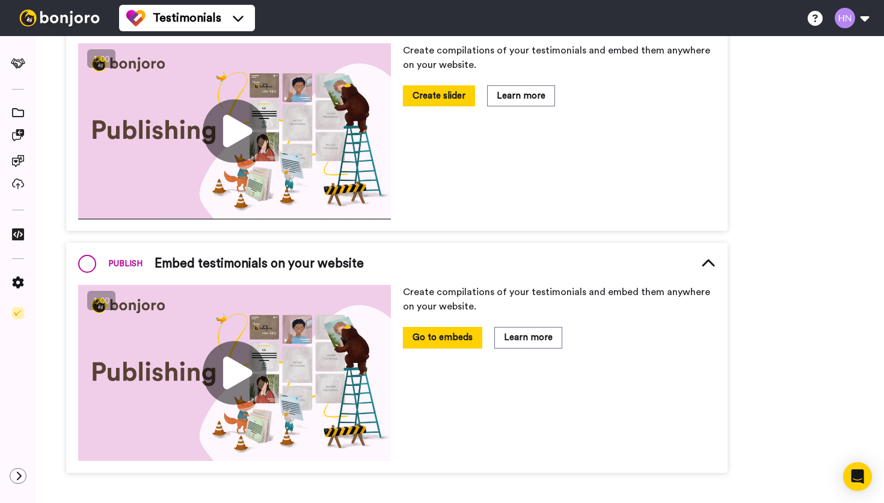
click at [238, 370] on img at bounding box center [234, 373] width 313 height 176
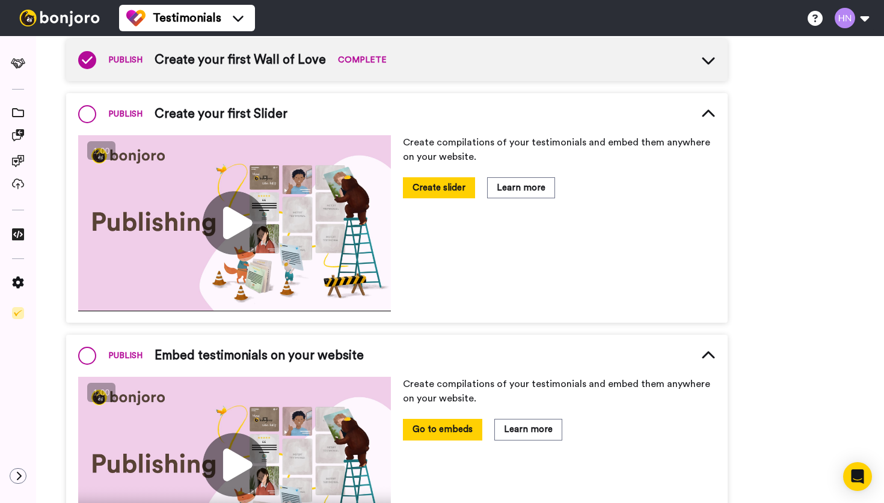
scroll to position [539, 0]
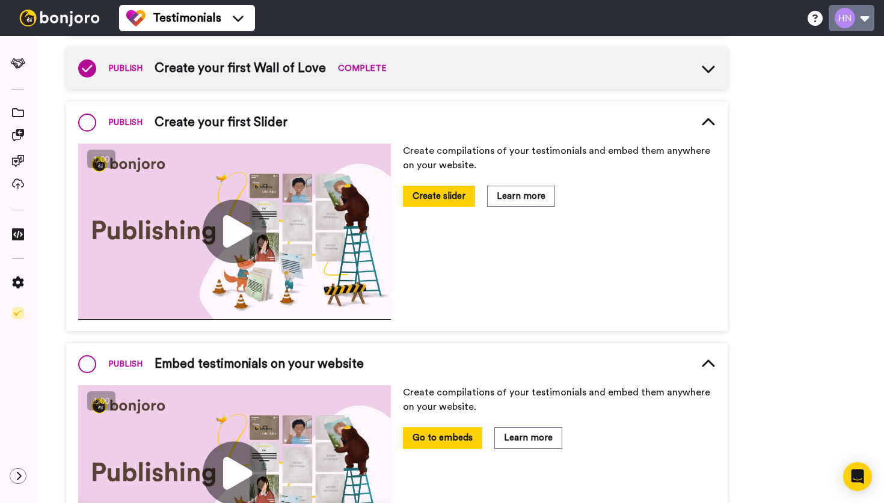
click at [849, 11] on button at bounding box center [851, 18] width 46 height 26
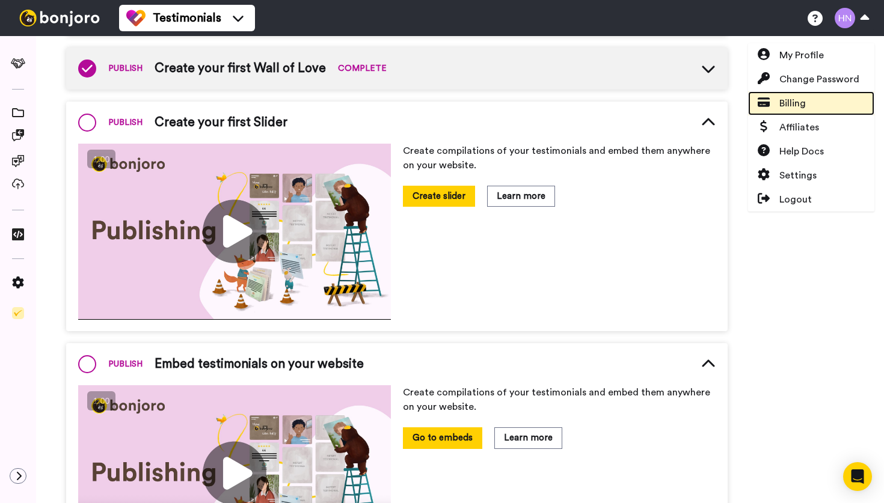
click at [795, 100] on span "Billing" at bounding box center [792, 103] width 26 height 14
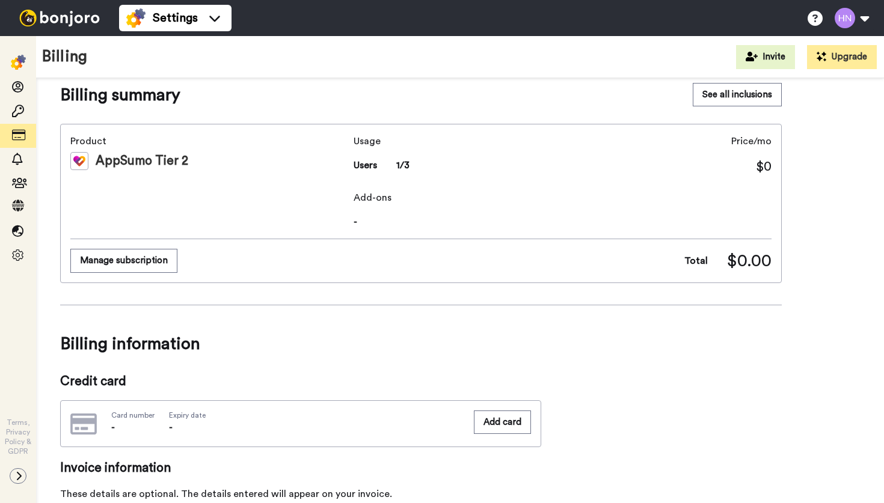
scroll to position [22, 0]
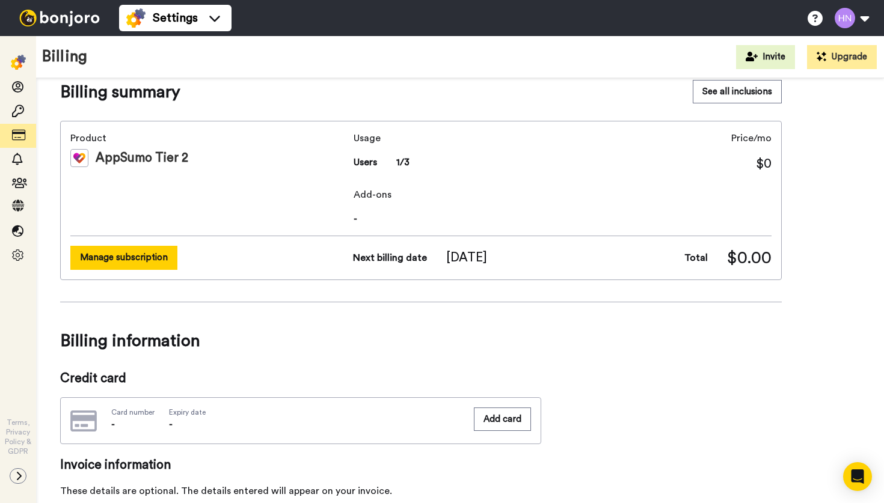
click at [149, 254] on button "Manage subscription" at bounding box center [123, 257] width 107 height 23
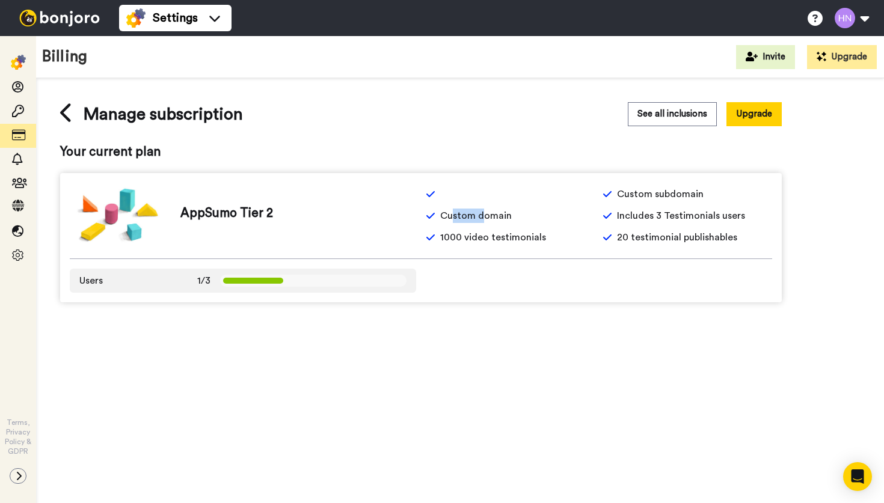
drag, startPoint x: 454, startPoint y: 218, endPoint x: 484, endPoint y: 221, distance: 30.1
click at [484, 221] on span "Custom domain" at bounding box center [476, 216] width 72 height 14
click at [661, 122] on button "See all inclusions" at bounding box center [672, 113] width 89 height 23
